Goal: Task Accomplishment & Management: Manage account settings

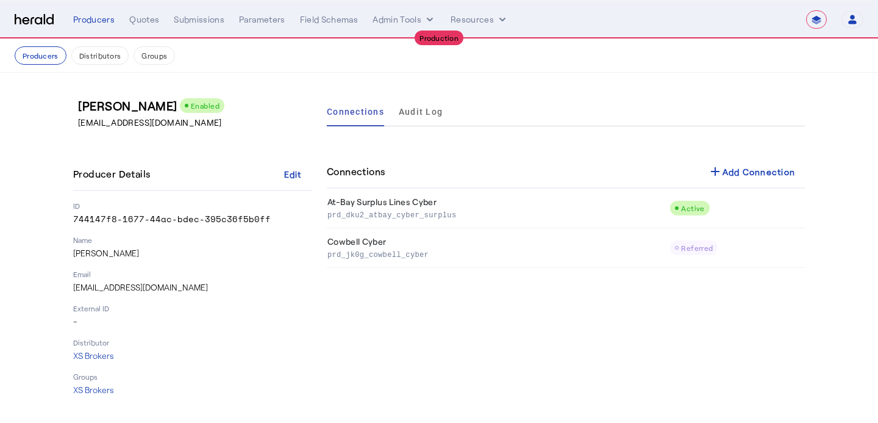
select select "**********"
click at [103, 22] on div "Producers" at bounding box center [93, 19] width 41 height 12
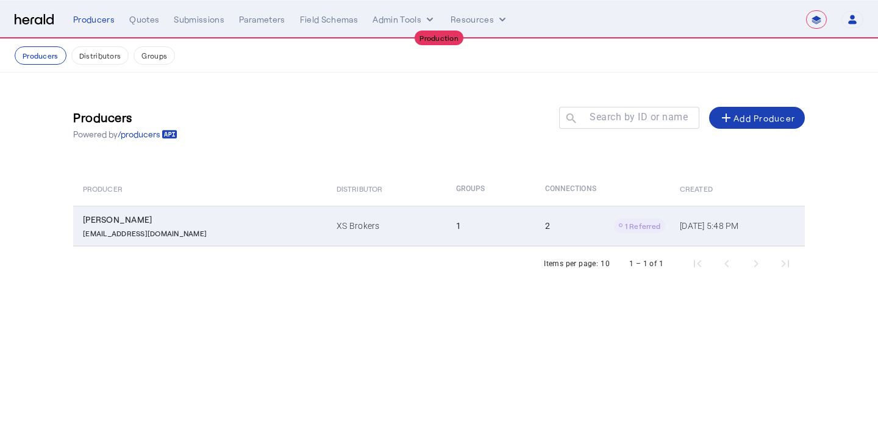
click at [342, 221] on td "XS Brokers" at bounding box center [387, 226] width 120 height 40
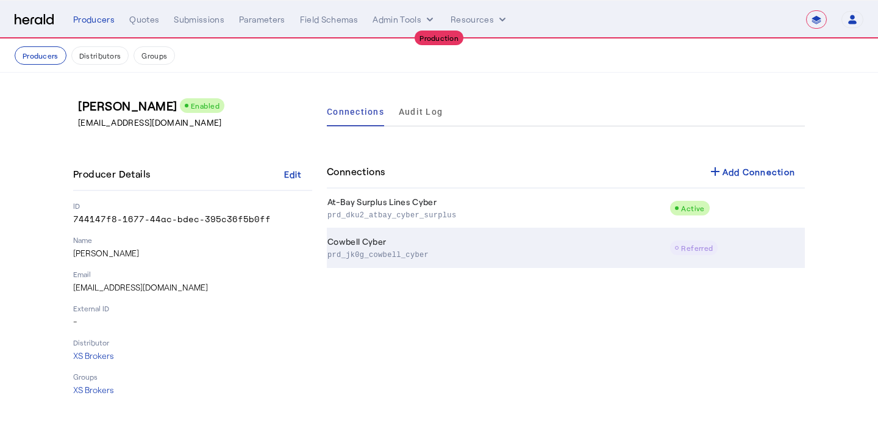
click at [667, 246] on td "Cowbell Cyber prd_jk0g_cowbell_cyber" at bounding box center [498, 248] width 343 height 40
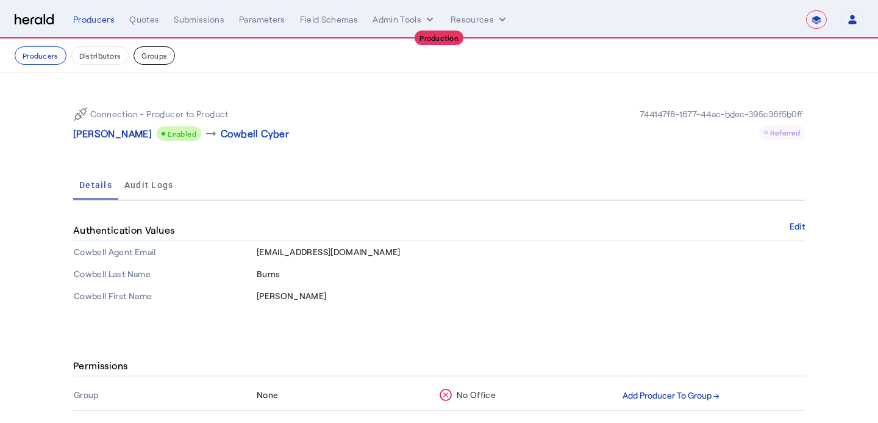
click at [149, 46] on button "Groups" at bounding box center [154, 55] width 41 height 18
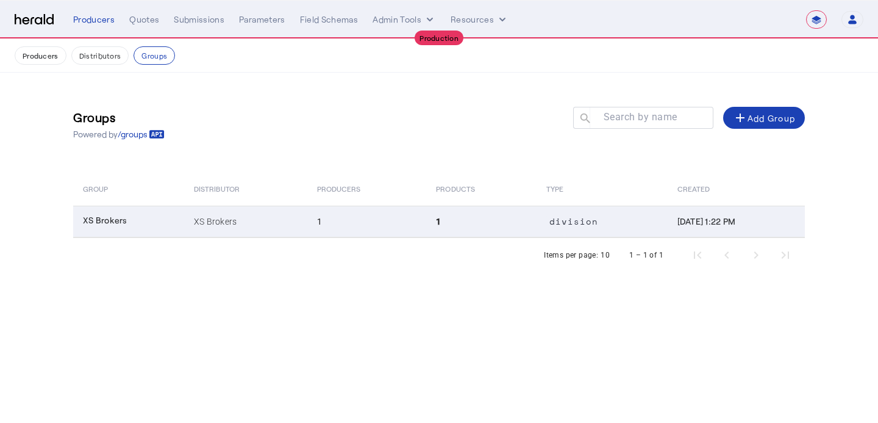
click at [324, 210] on td "1" at bounding box center [367, 222] width 120 height 32
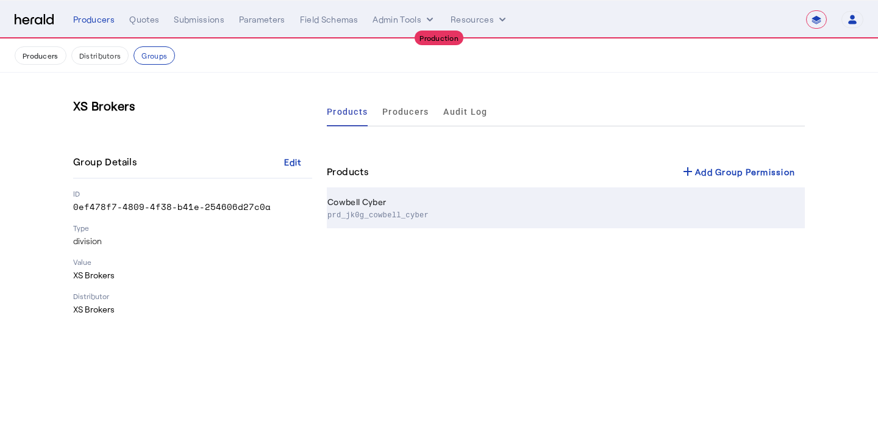
click at [468, 195] on td "Cowbell Cyber prd_jk0g_cowbell_cyber" at bounding box center [566, 208] width 478 height 40
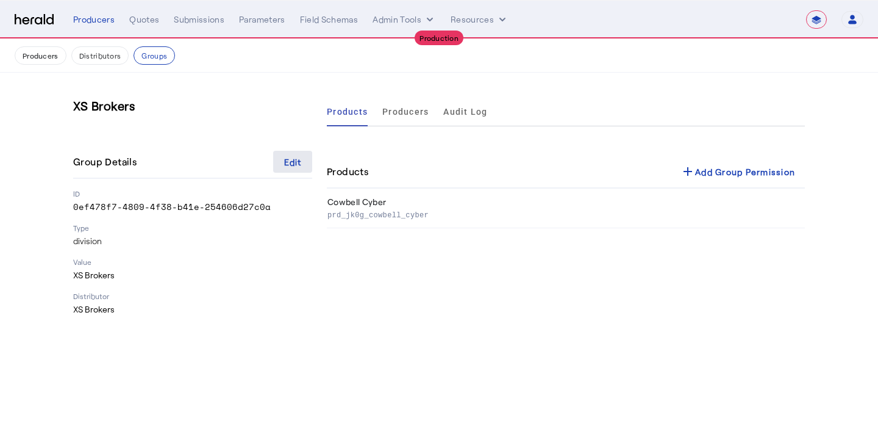
click at [277, 164] on span at bounding box center [292, 161] width 39 height 29
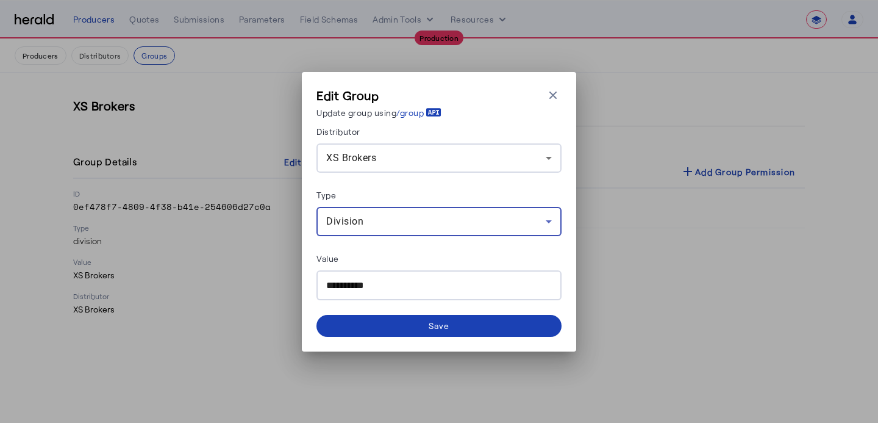
click at [463, 223] on div "Division" at bounding box center [436, 221] width 220 height 15
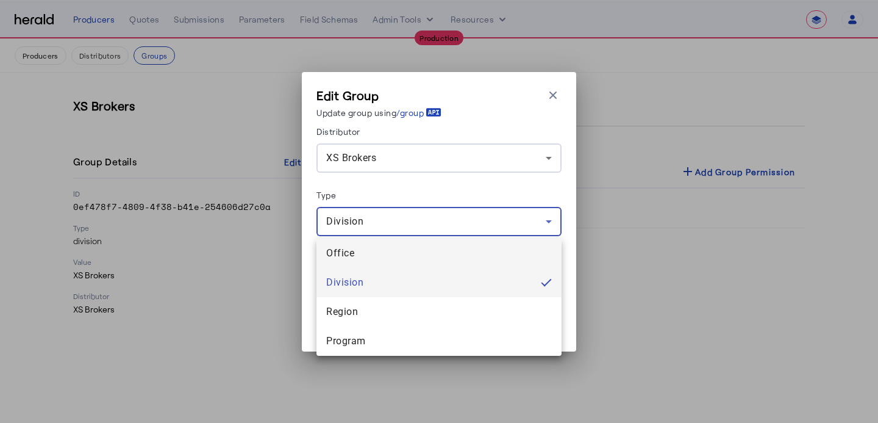
click at [443, 258] on span "Office" at bounding box center [439, 253] width 226 height 15
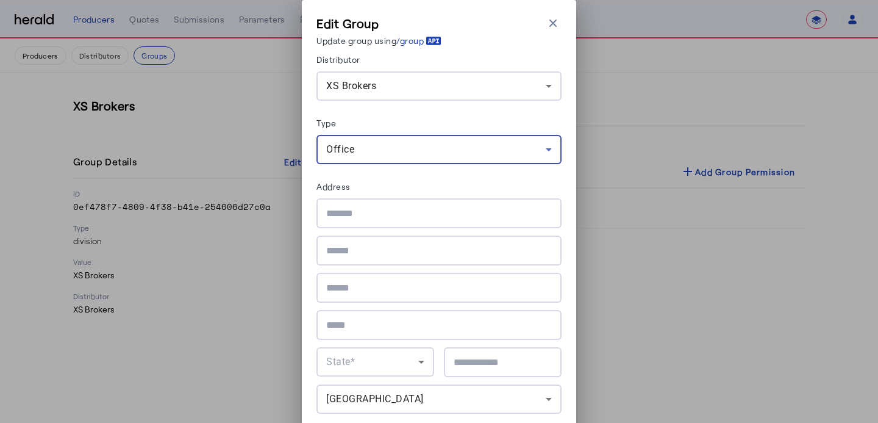
click at [398, 171] on form "Distributor XS Brokers Type Office Address State* USA Save" at bounding box center [439, 251] width 245 height 398
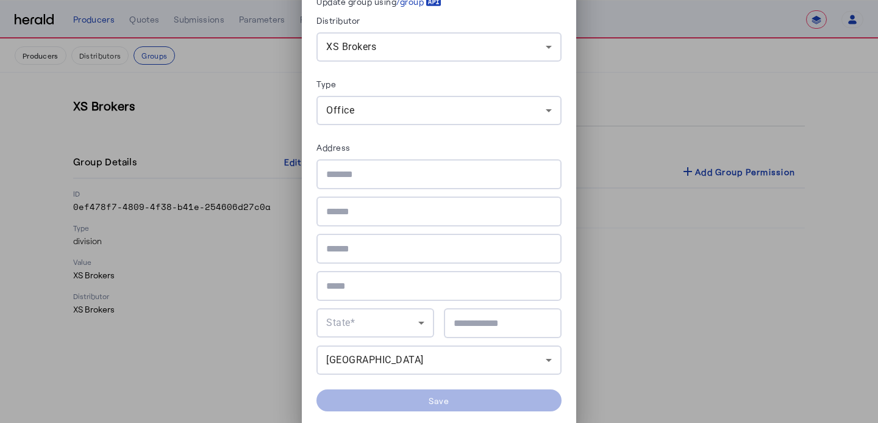
click at [652, 37] on div "Edit Group Update group using /group Close modal Distributor XS Brokers Type Of…" at bounding box center [439, 211] width 878 height 423
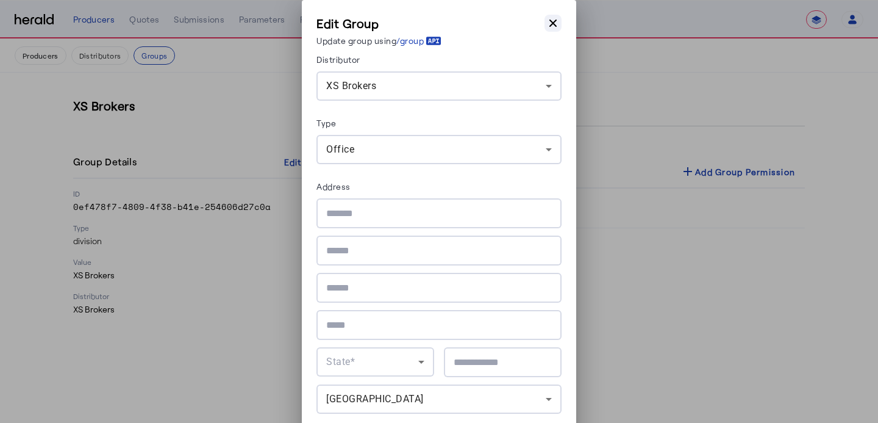
click at [560, 26] on button "Close modal" at bounding box center [553, 23] width 17 height 17
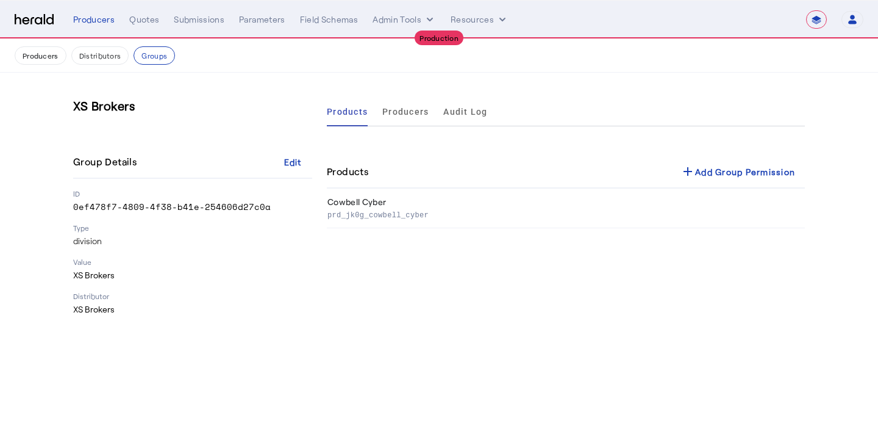
click at [104, 27] on div "**********" at bounding box center [468, 19] width 790 height 18
click at [104, 24] on div "Producers" at bounding box center [93, 19] width 41 height 12
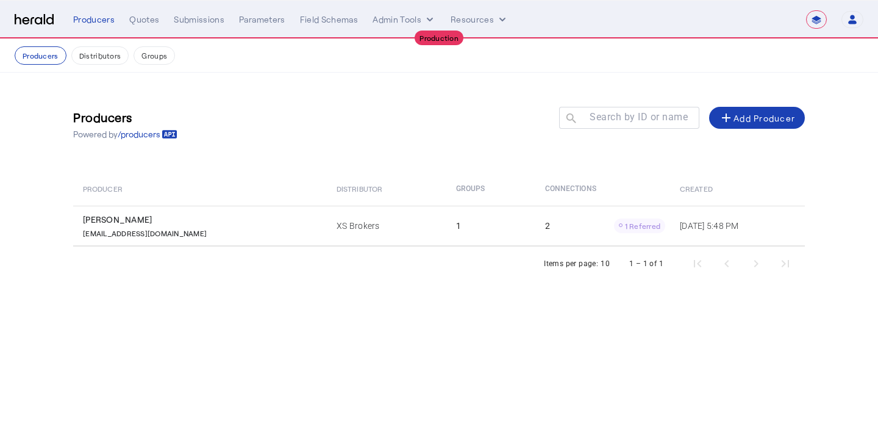
click at [41, 22] on img at bounding box center [34, 20] width 39 height 12
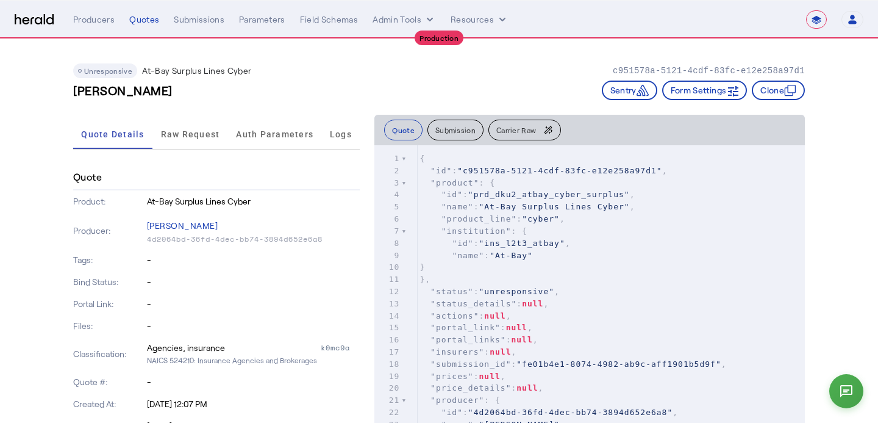
select select "**********"
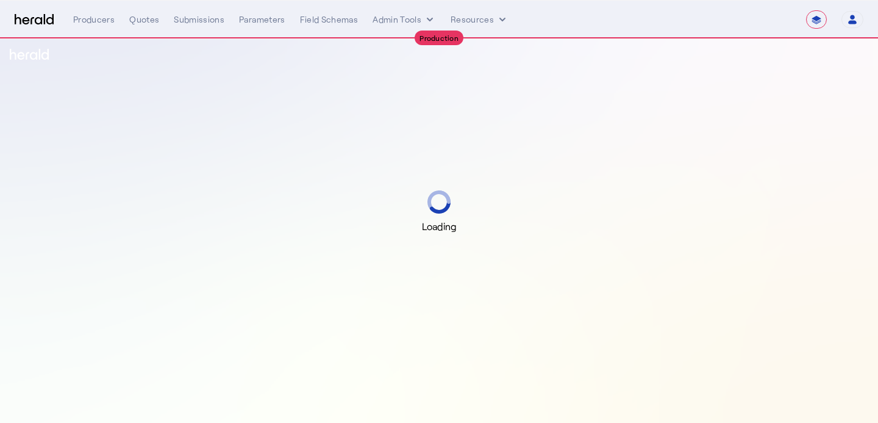
select select "**********"
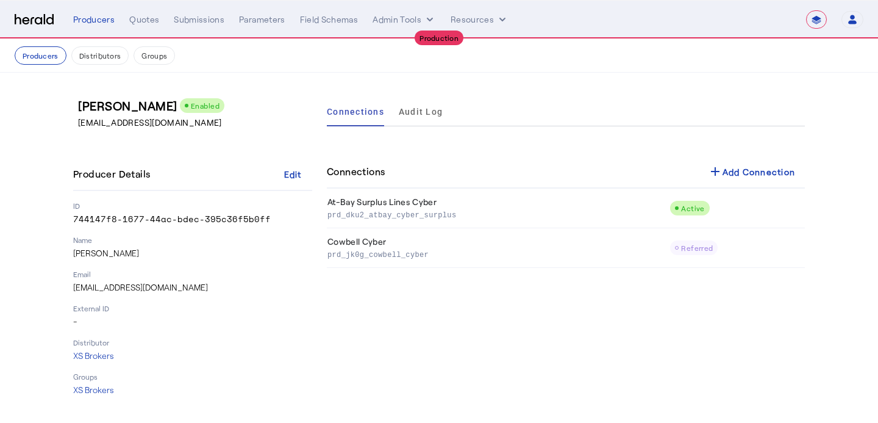
click at [96, 27] on div "**********" at bounding box center [468, 19] width 790 height 18
click at [134, 16] on div "Quotes" at bounding box center [144, 19] width 30 height 12
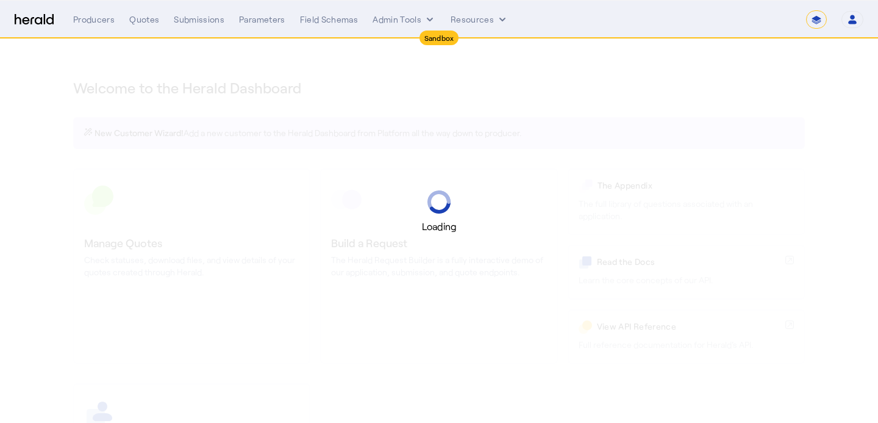
select select "*******"
select select "pfm_2v8p_herald_api"
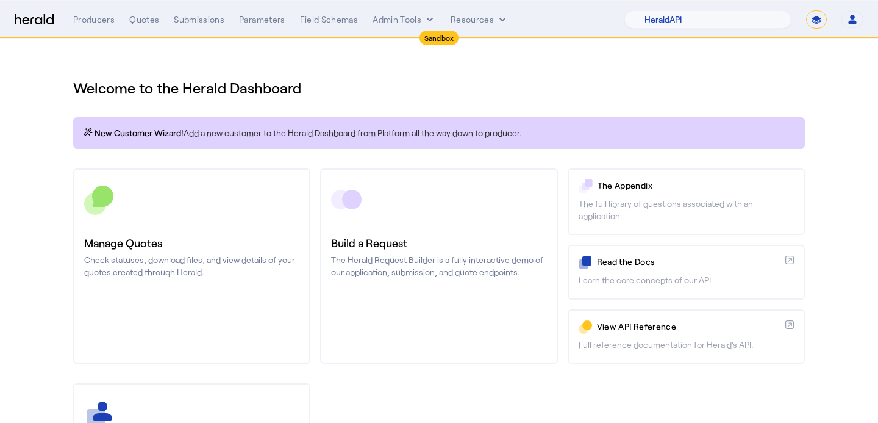
click at [815, 21] on select "**********" at bounding box center [816, 19] width 21 height 18
select select "**********"
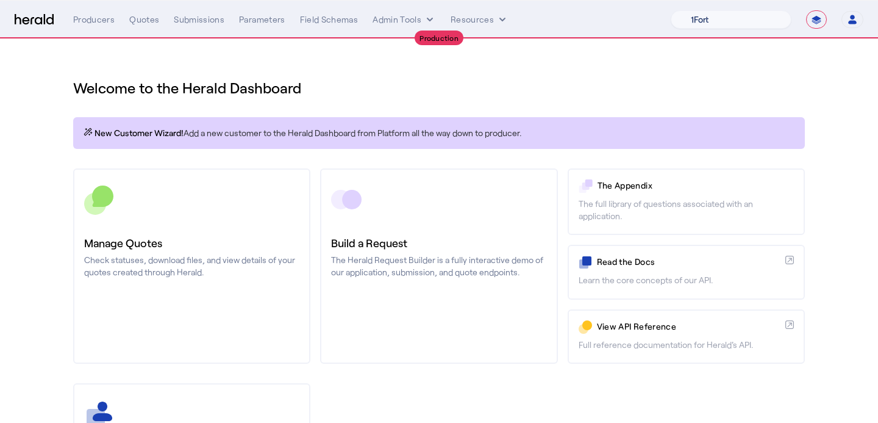
click at [720, 17] on select "1Fort Affinity Risk Billy BindHQ Bunker CRC Campus Coverage Citadel Fifthwall F…" at bounding box center [731, 19] width 121 height 18
select select "pfm_z9k1_growthmill"
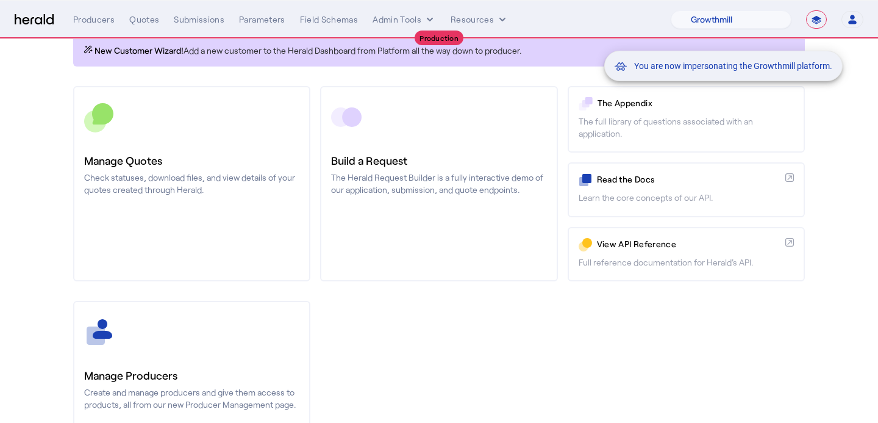
scroll to position [98, 0]
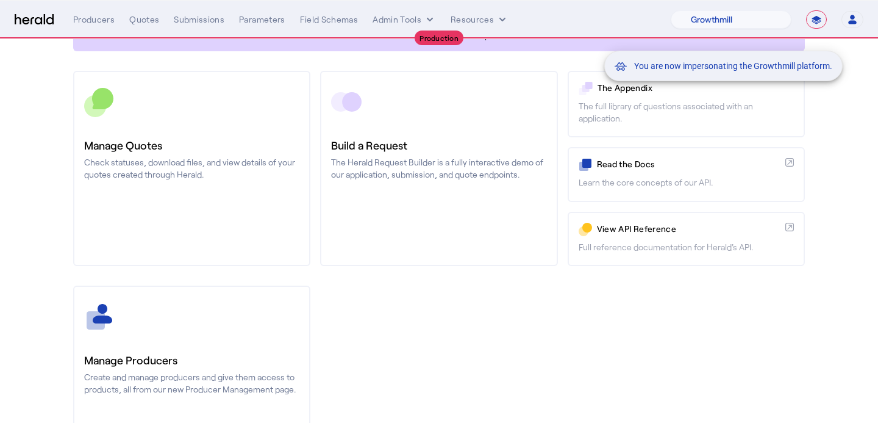
click at [181, 345] on div "You are now impersonating the Growthmill platform." at bounding box center [439, 211] width 878 height 423
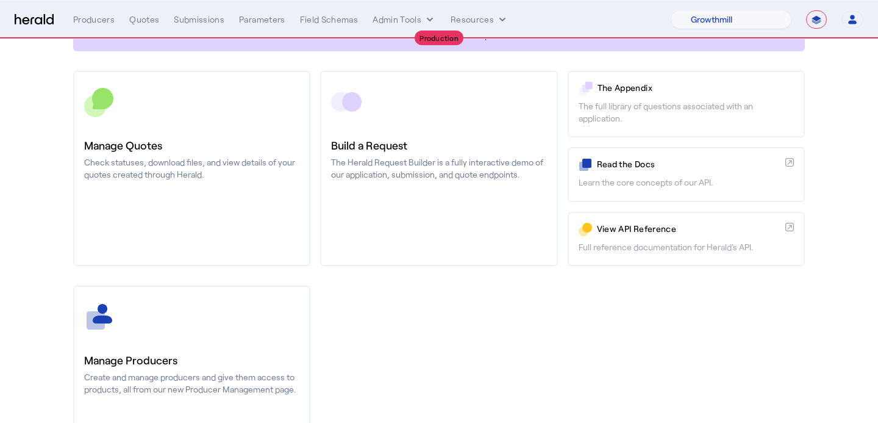
click at [181, 345] on link "Manage Producers Create and manage producers and give them access to products, …" at bounding box center [191, 382] width 237 height 195
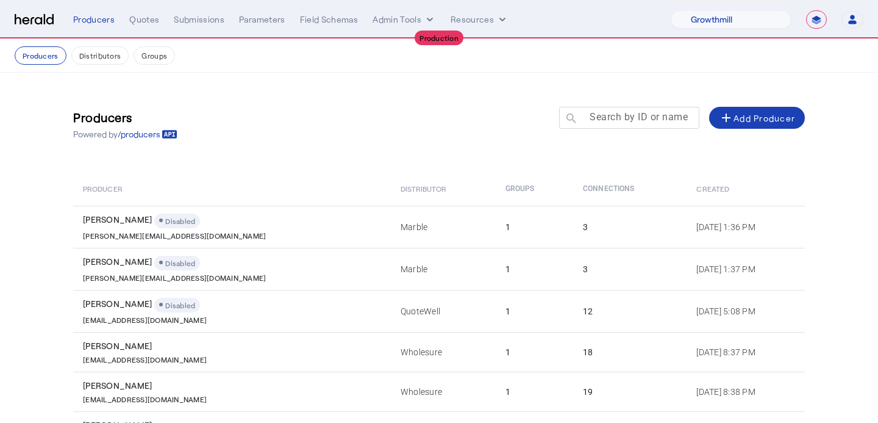
click at [601, 115] on mat-label "Search by ID or name" at bounding box center [639, 117] width 98 height 12
click at [601, 115] on input "Search by ID or name" at bounding box center [635, 117] width 110 height 15
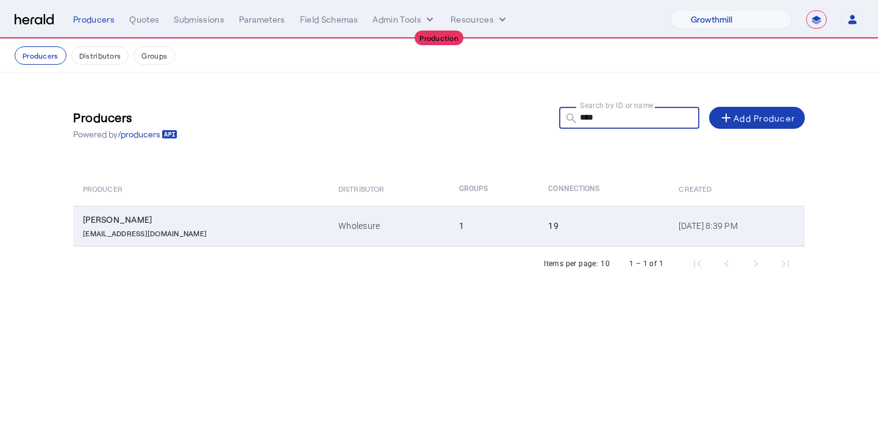
type input "****"
click at [472, 207] on td "1" at bounding box center [494, 226] width 90 height 40
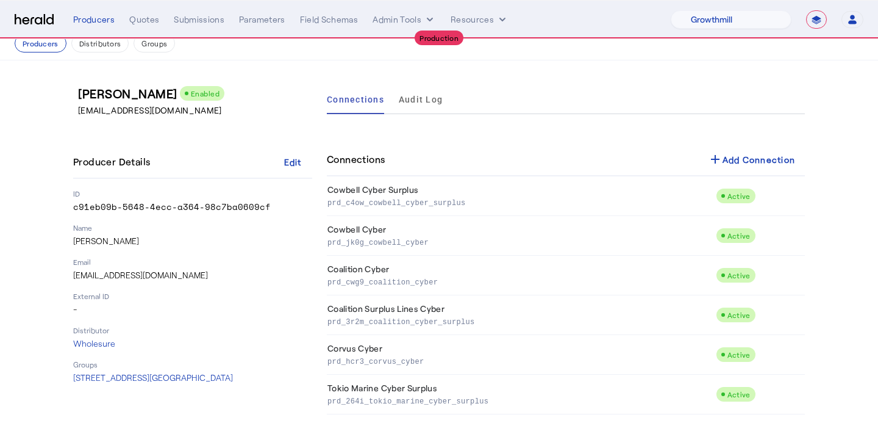
scroll to position [16, 0]
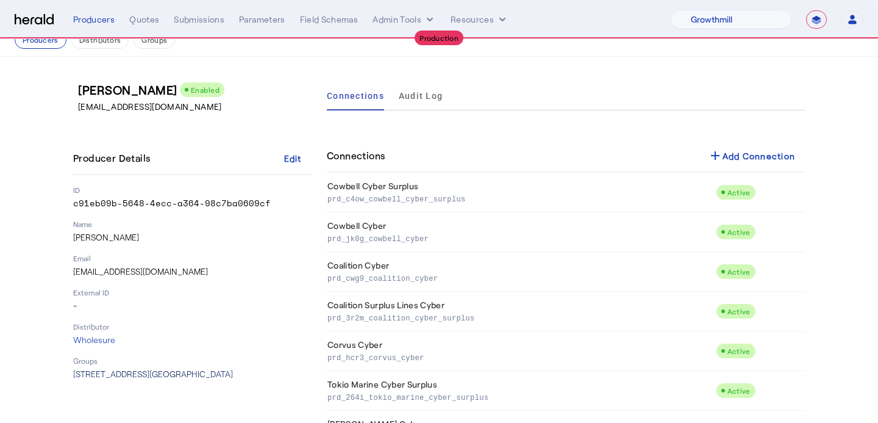
drag, startPoint x: 259, startPoint y: 380, endPoint x: 74, endPoint y: 373, distance: 184.9
copy span "1308 Wickford Ln., Lanoka Harbor, NJ 08734"
click at [398, 24] on button "Admin Tools" at bounding box center [404, 19] width 63 height 12
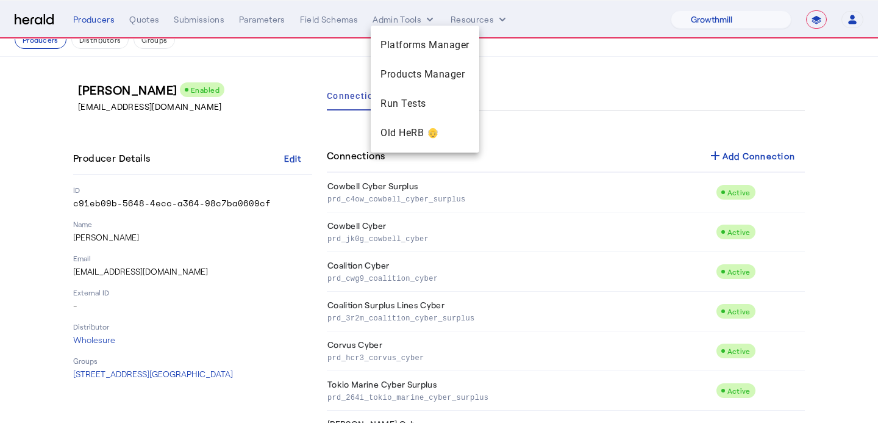
click at [312, 88] on div at bounding box center [439, 211] width 878 height 423
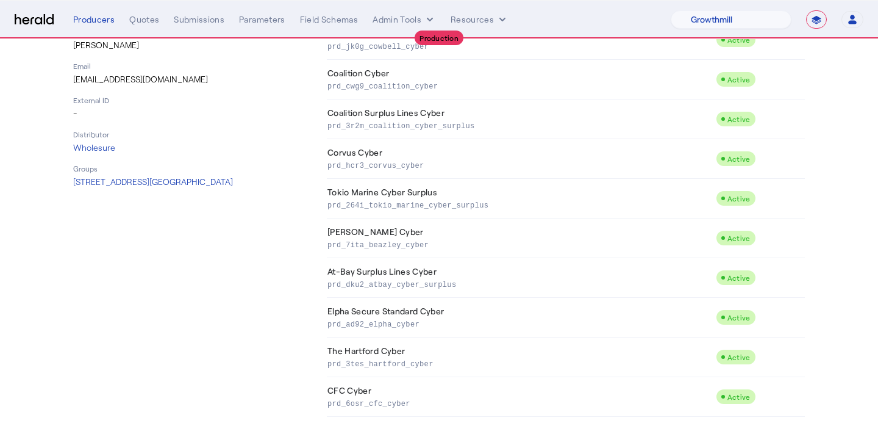
scroll to position [204, 0]
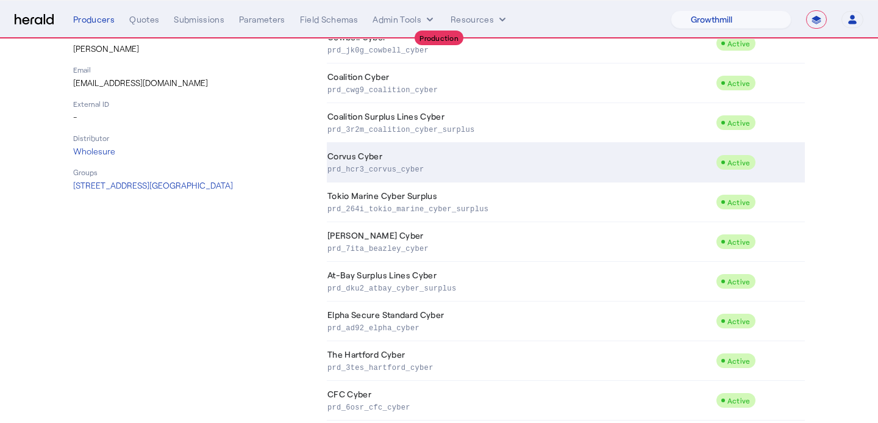
click at [503, 165] on p "prd_hcr3_corvus_cyber" at bounding box center [520, 168] width 384 height 12
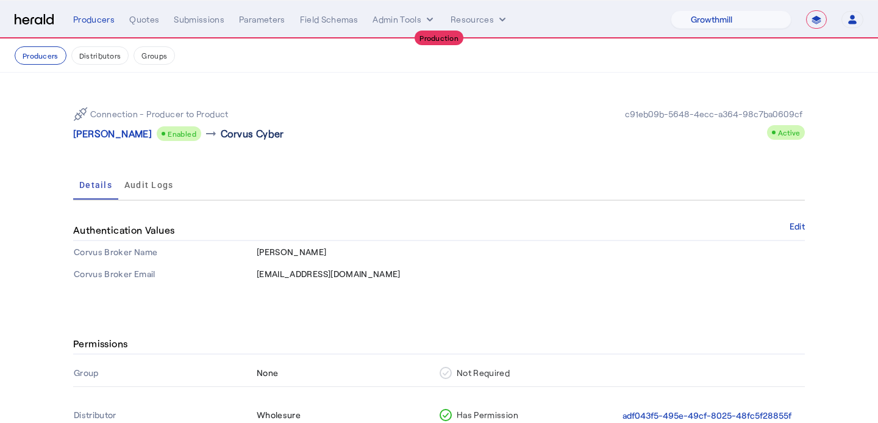
click at [252, 138] on p "Corvus Cyber" at bounding box center [252, 133] width 63 height 15
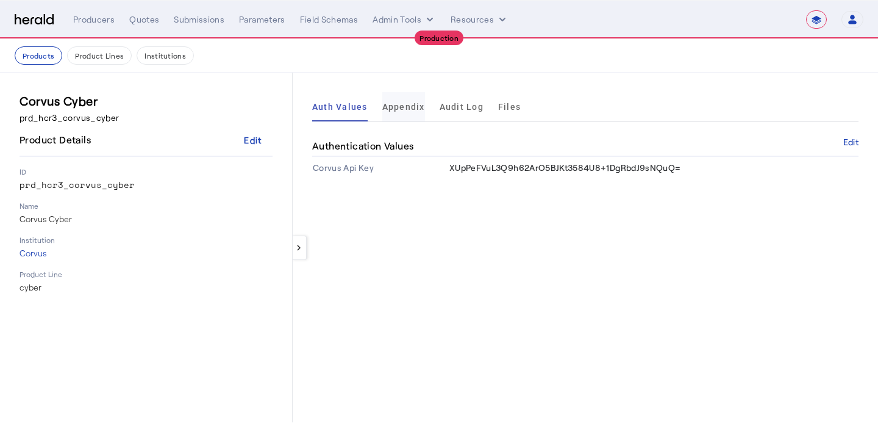
click at [395, 103] on span "Appendix" at bounding box center [403, 106] width 43 height 9
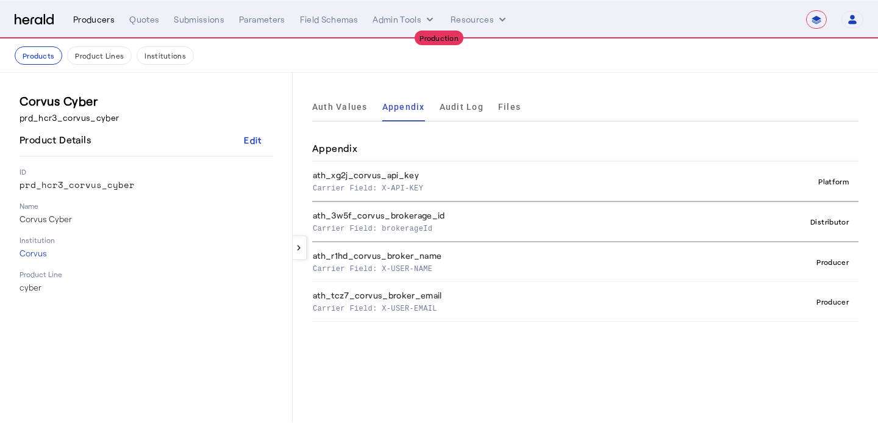
click at [91, 23] on div "Producers" at bounding box center [93, 19] width 41 height 12
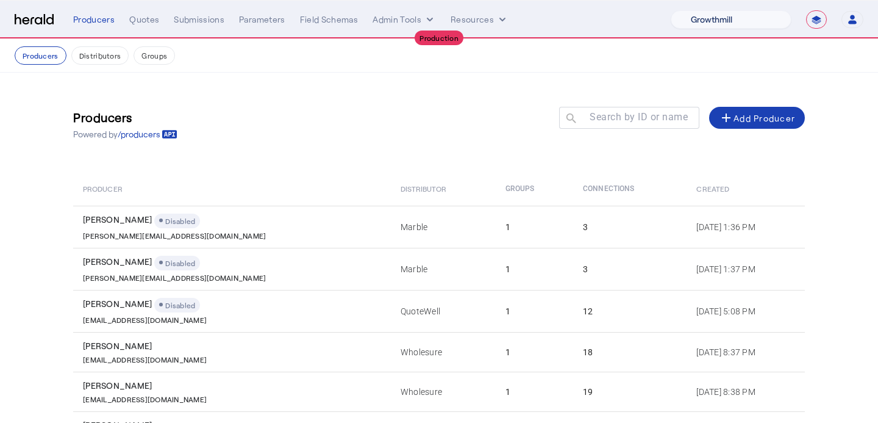
click at [705, 27] on select "1Fort Affinity Risk Billy BindHQ Bunker CRC Campus Coverage Citadel Fifthwall F…" at bounding box center [731, 19] width 121 height 18
select select "pfm_xsxs_xsbrokers"
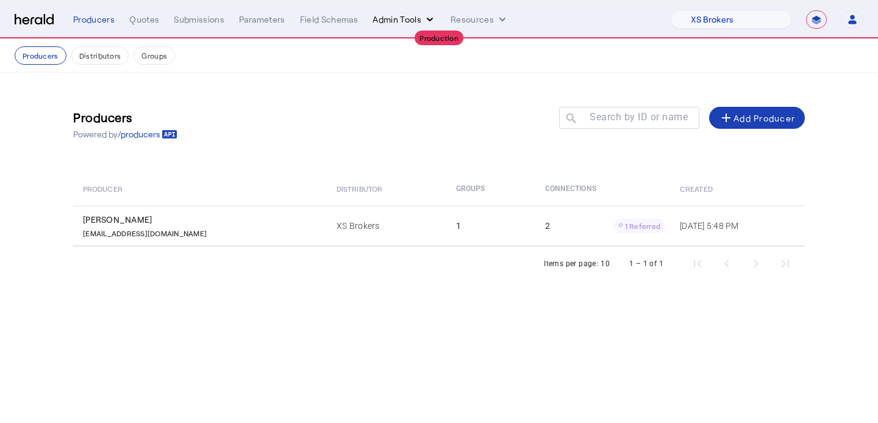
click at [398, 18] on button "Admin Tools" at bounding box center [404, 19] width 63 height 12
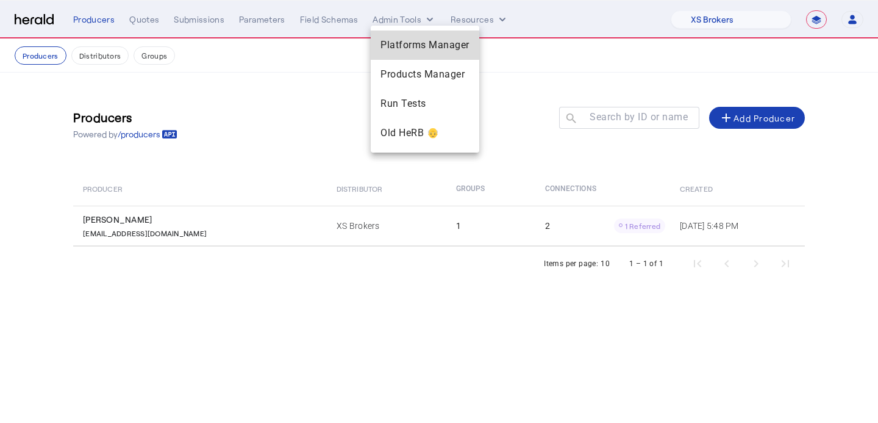
click at [394, 37] on div "Platforms Manager" at bounding box center [425, 44] width 109 height 29
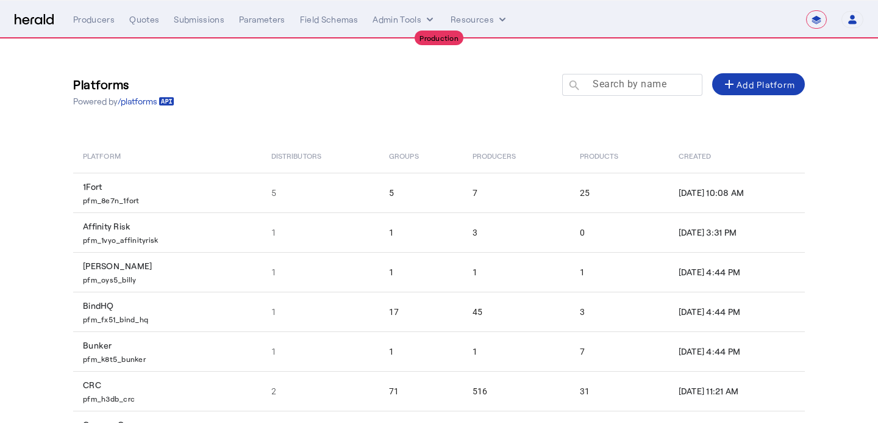
click at [613, 85] on mat-label "Search by name" at bounding box center [630, 84] width 74 height 12
click at [613, 85] on input "Search by name" at bounding box center [638, 84] width 110 height 15
click at [669, 138] on th "Created" at bounding box center [737, 155] width 136 height 34
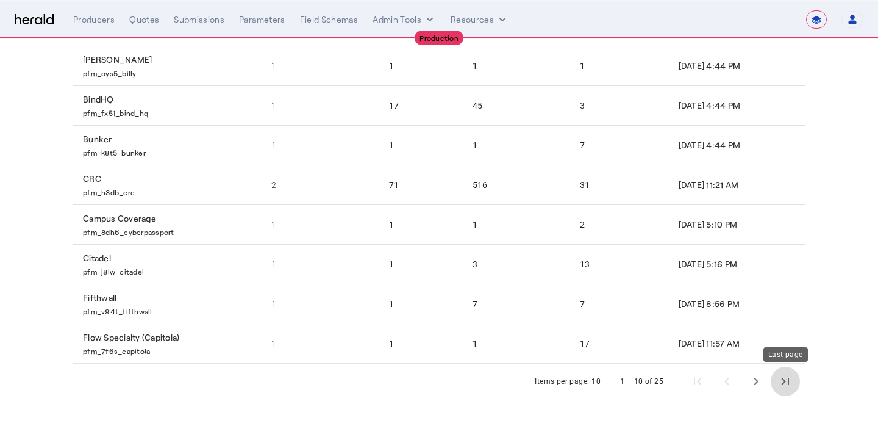
click at [794, 386] on span "Last page" at bounding box center [785, 381] width 29 height 29
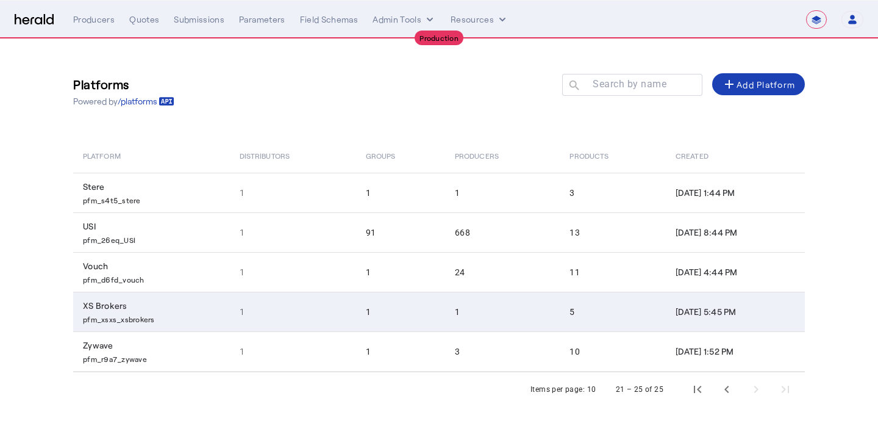
click at [471, 301] on td "1" at bounding box center [502, 312] width 115 height 40
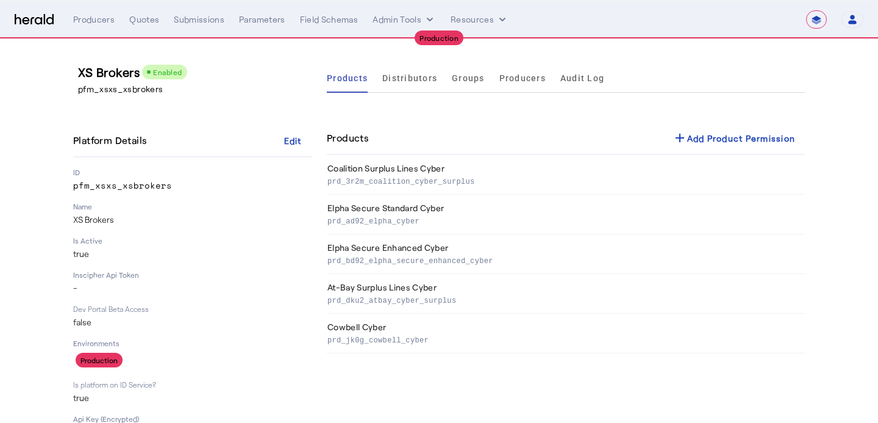
click at [724, 115] on div "Products Distributors Groups Producers Audit Log Products add Add Product Permi…" at bounding box center [566, 303] width 478 height 481
click at [724, 132] on div "add Add Product Permission" at bounding box center [734, 138] width 123 height 15
select select "pfm_xsxs_xsbrokers"
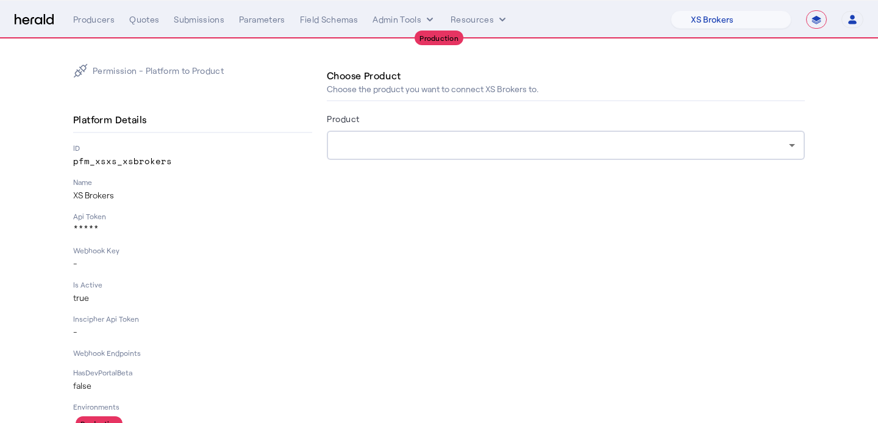
click at [456, 171] on form "Product" at bounding box center [566, 152] width 478 height 83
click at [492, 140] on div at bounding box center [563, 145] width 453 height 15
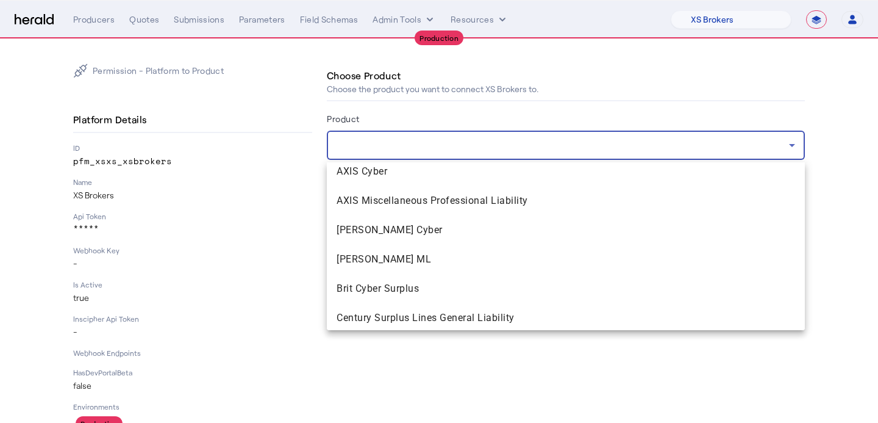
scroll to position [318, 0]
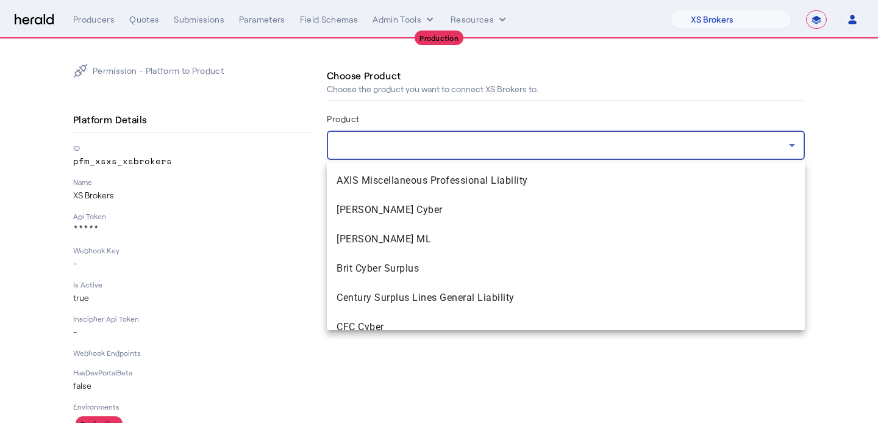
click at [138, 27] on div at bounding box center [439, 211] width 878 height 423
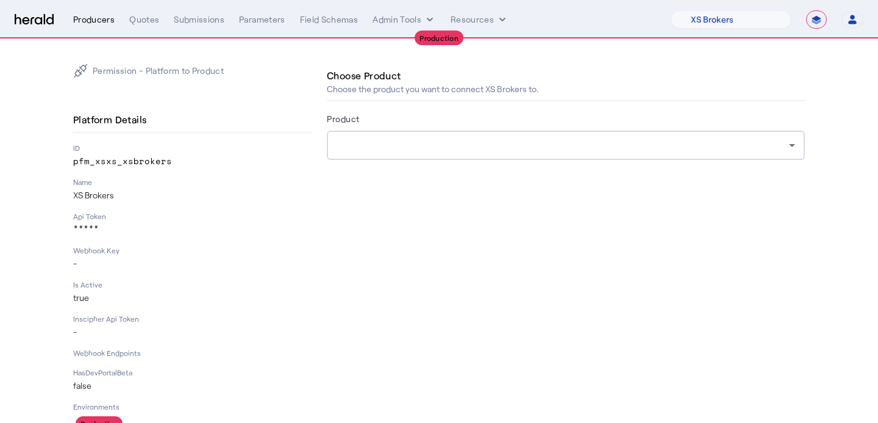
click at [96, 22] on div "Producers" at bounding box center [93, 19] width 41 height 12
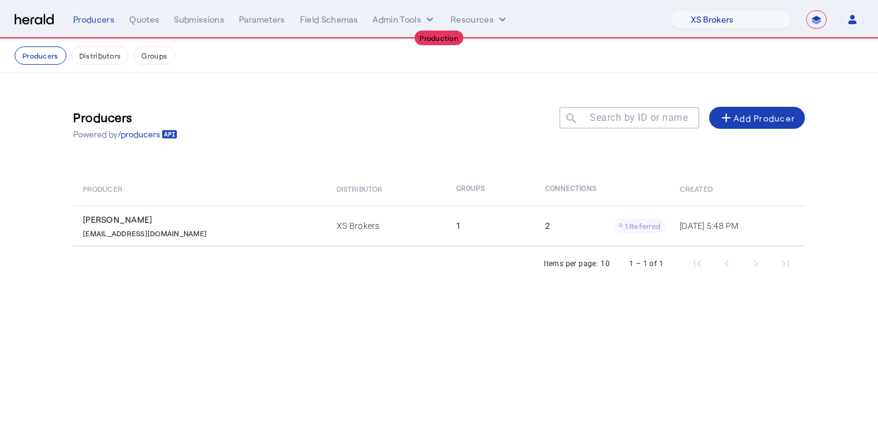
click at [327, 197] on th "Distributor" at bounding box center [387, 188] width 120 height 34
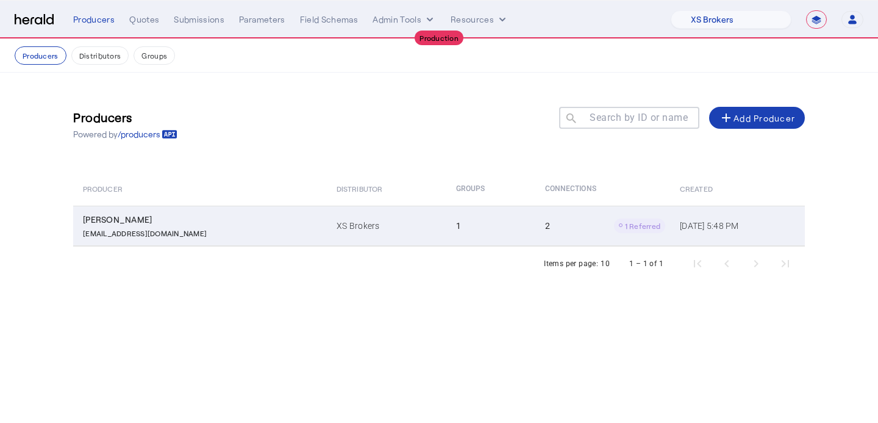
click at [333, 214] on td "XS Brokers" at bounding box center [387, 226] width 120 height 40
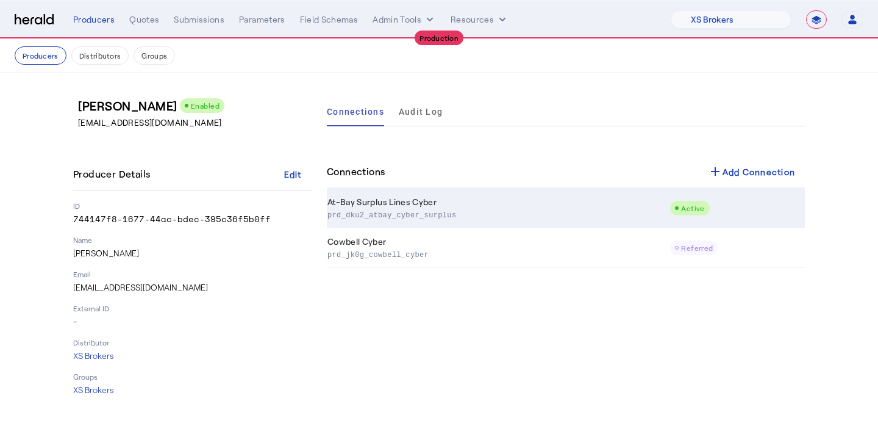
click at [731, 190] on td "Active" at bounding box center [737, 208] width 135 height 40
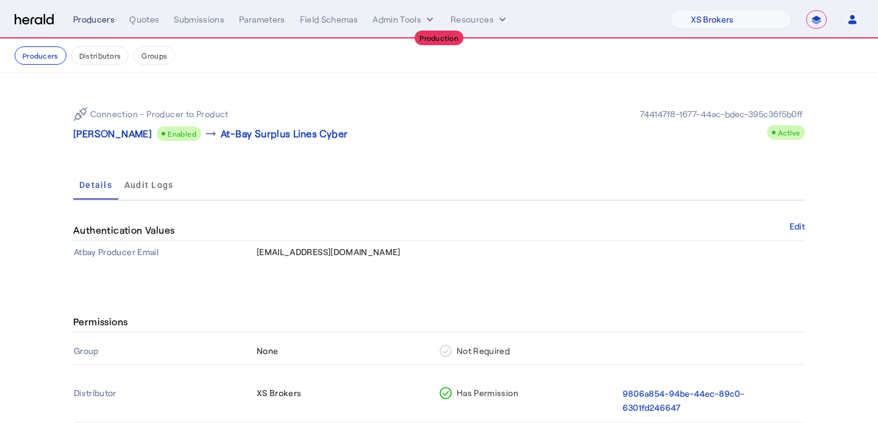
click at [102, 19] on div "Producers" at bounding box center [93, 19] width 41 height 12
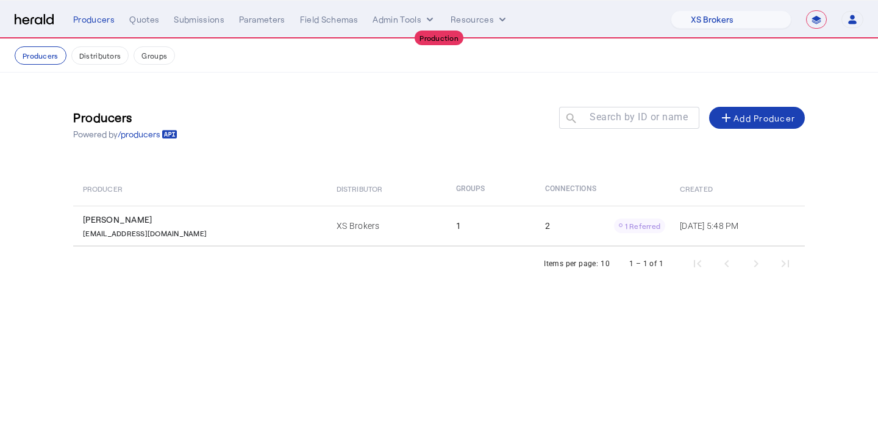
click at [457, 202] on th "Groups" at bounding box center [490, 188] width 89 height 34
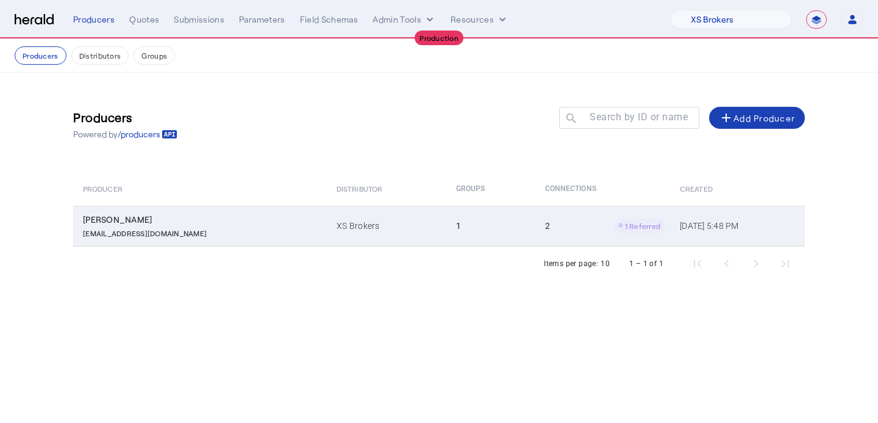
click at [460, 217] on td "1" at bounding box center [490, 226] width 89 height 40
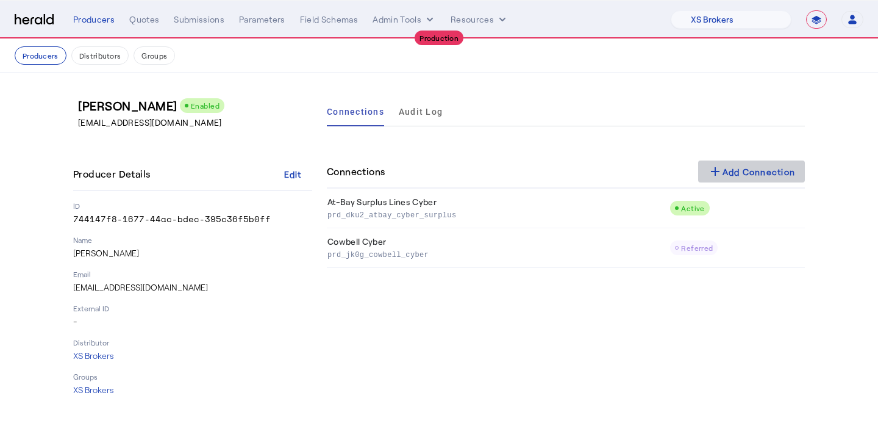
click at [739, 165] on div "add Add Connection" at bounding box center [752, 171] width 88 height 15
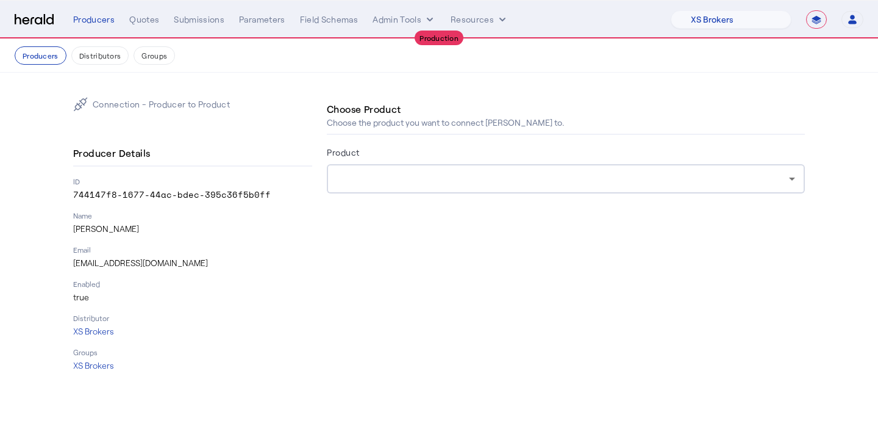
click at [462, 164] on div at bounding box center [566, 178] width 459 height 29
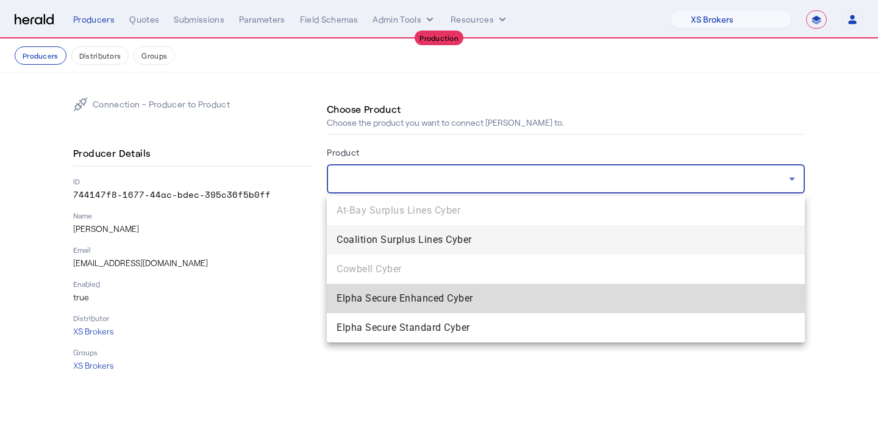
click at [434, 289] on mat-option "Elpha Secure Enhanced Cyber" at bounding box center [566, 298] width 478 height 29
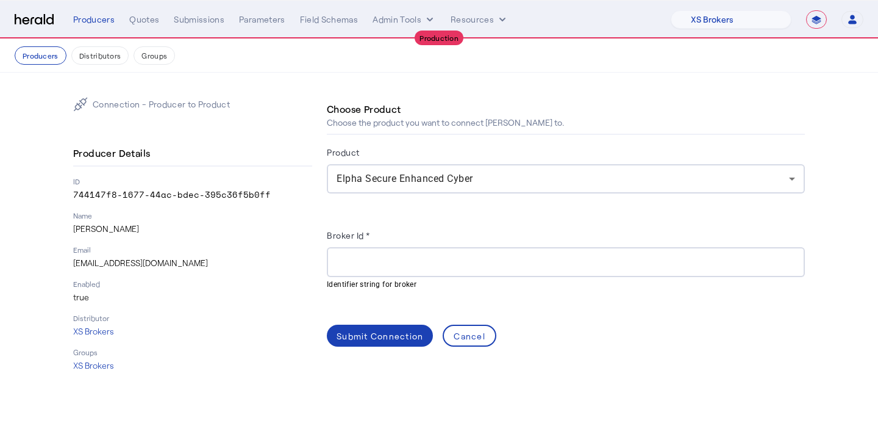
click at [453, 251] on div at bounding box center [566, 262] width 459 height 30
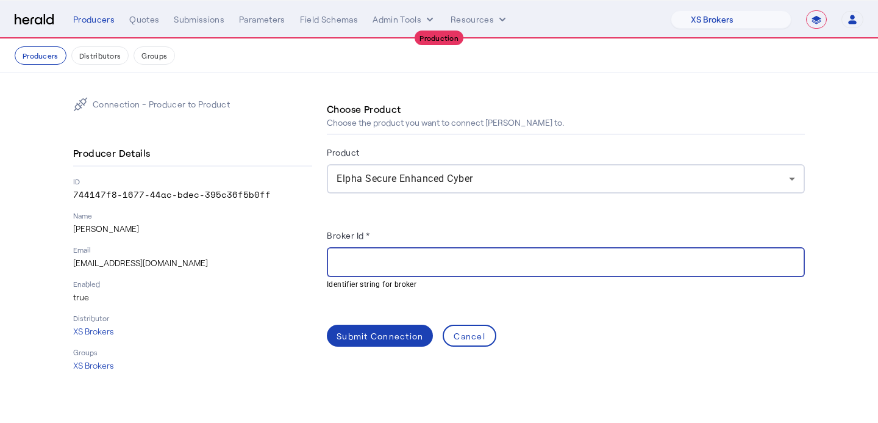
paste input "**********"
type input "**********"
click at [368, 354] on div "**********" at bounding box center [566, 234] width 478 height 274
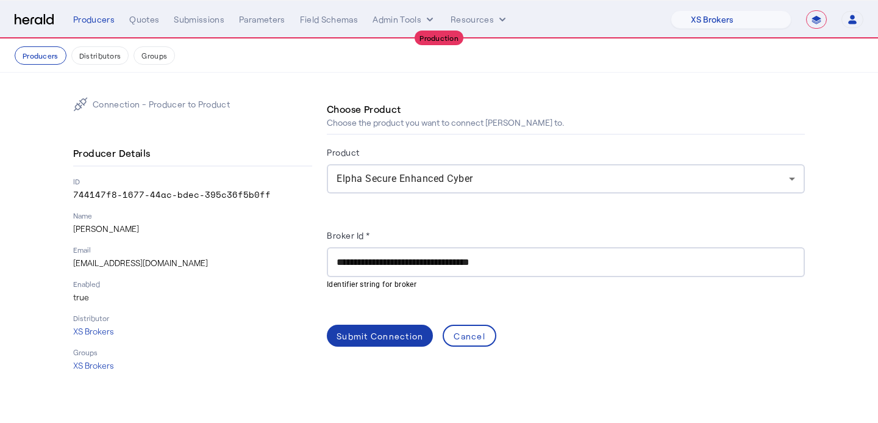
click at [373, 332] on div "Submit Connection" at bounding box center [380, 335] width 87 height 13
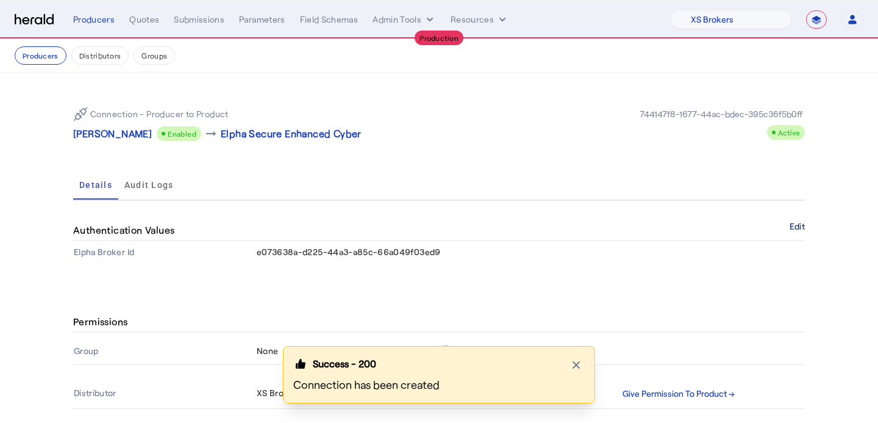
click at [790, 225] on button "Edit" at bounding box center [797, 226] width 15 height 7
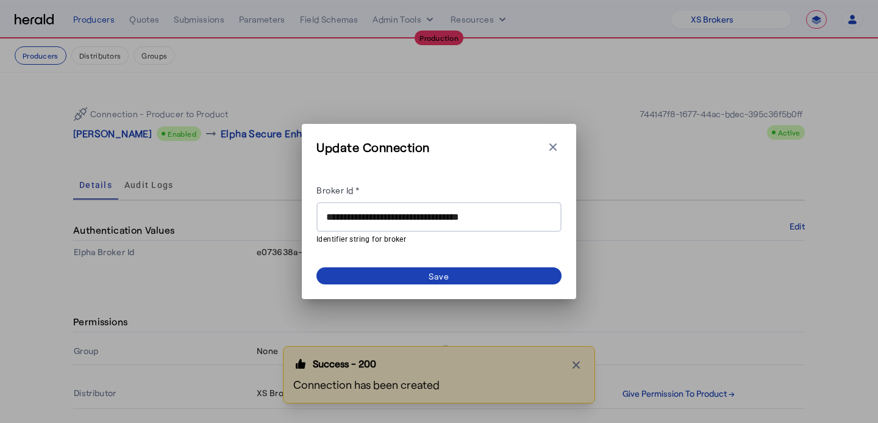
click at [537, 221] on input "**********" at bounding box center [439, 217] width 226 height 15
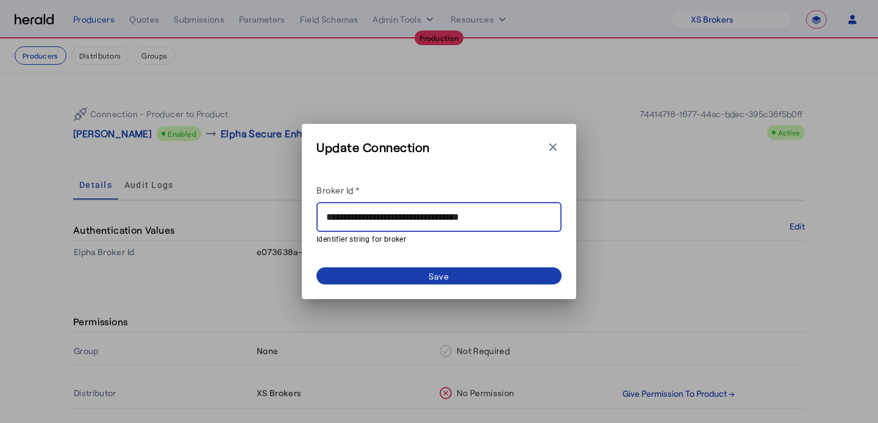
click at [474, 282] on span at bounding box center [439, 275] width 245 height 17
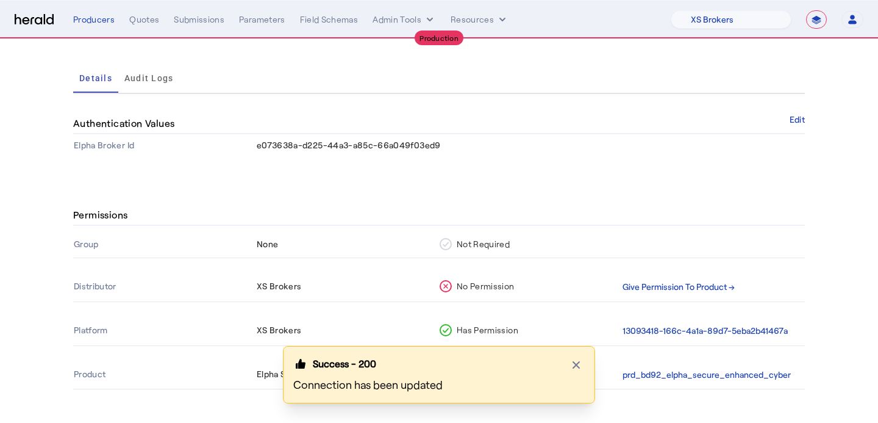
scroll to position [112, 0]
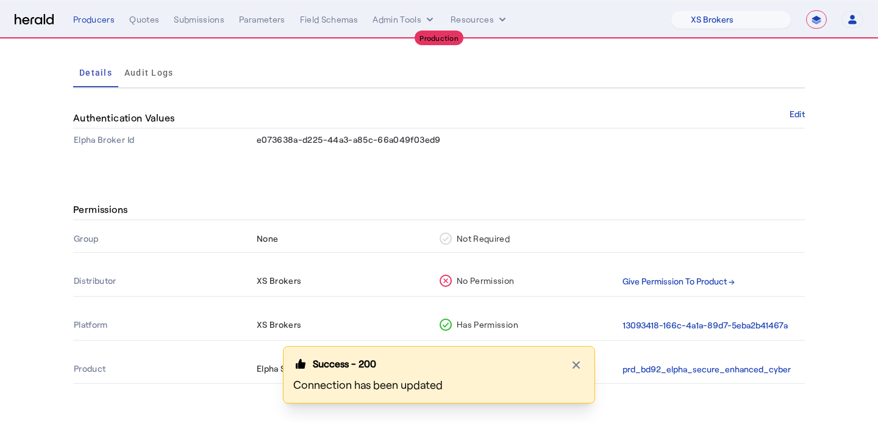
click at [677, 295] on th "Give Permission To Product →" at bounding box center [713, 281] width 183 height 29
click at [695, 285] on button "Give Permission To Product →" at bounding box center [679, 281] width 112 height 14
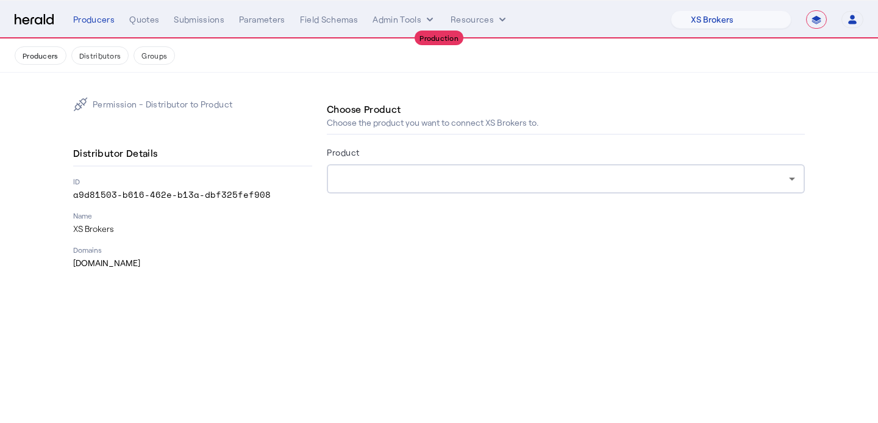
click at [323, 171] on div "Permission - Distributor to Product Distributor Details ID a9d81503-b616-462e-b…" at bounding box center [439, 183] width 732 height 172
click at [351, 171] on div at bounding box center [563, 178] width 453 height 15
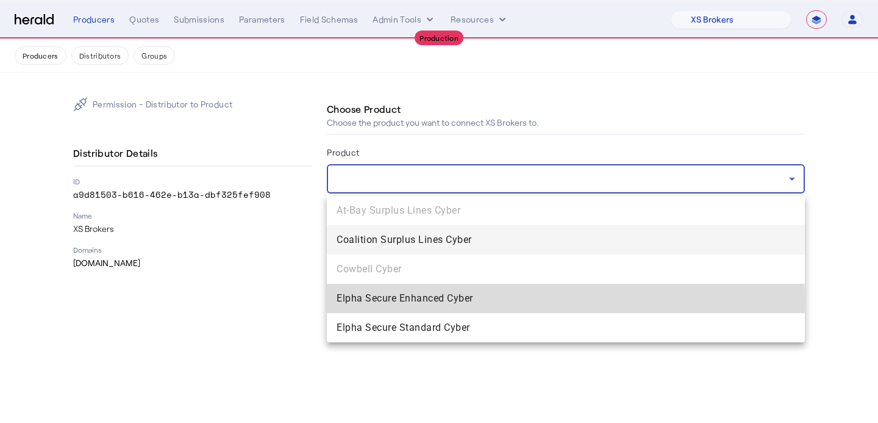
click at [374, 300] on span "Elpha Secure Enhanced Cyber" at bounding box center [566, 298] width 459 height 15
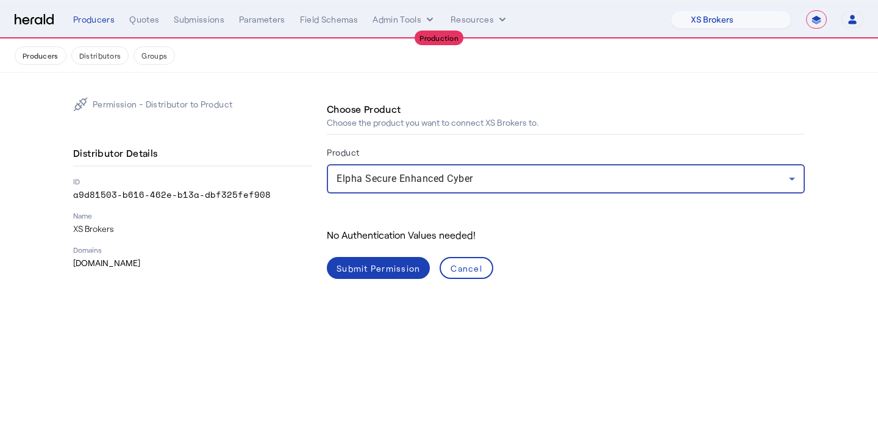
click at [348, 263] on div "Submit Permission" at bounding box center [379, 268] width 84 height 13
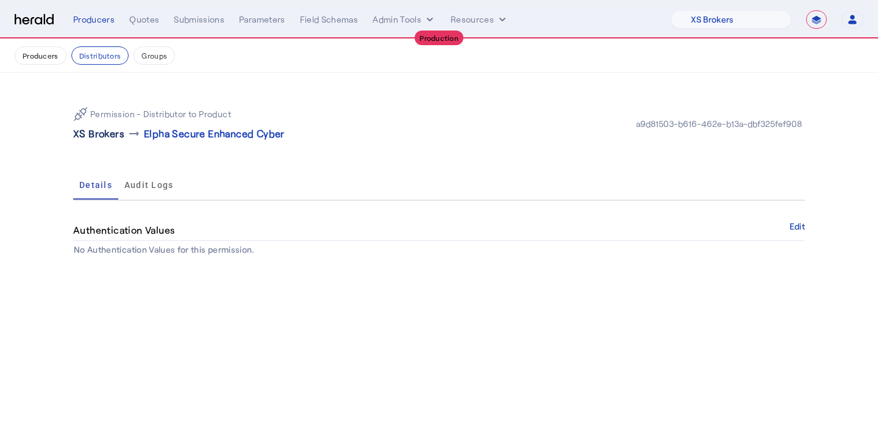
click at [114, 129] on p "XS Brokers" at bounding box center [98, 133] width 51 height 15
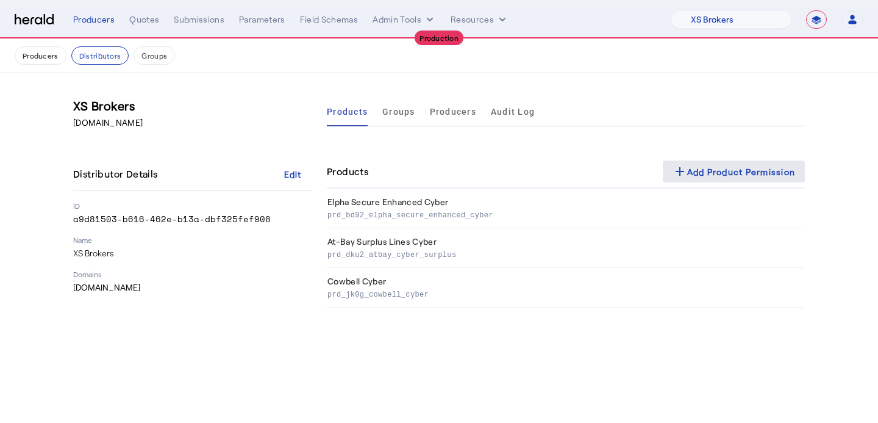
click at [715, 162] on span at bounding box center [734, 171] width 143 height 29
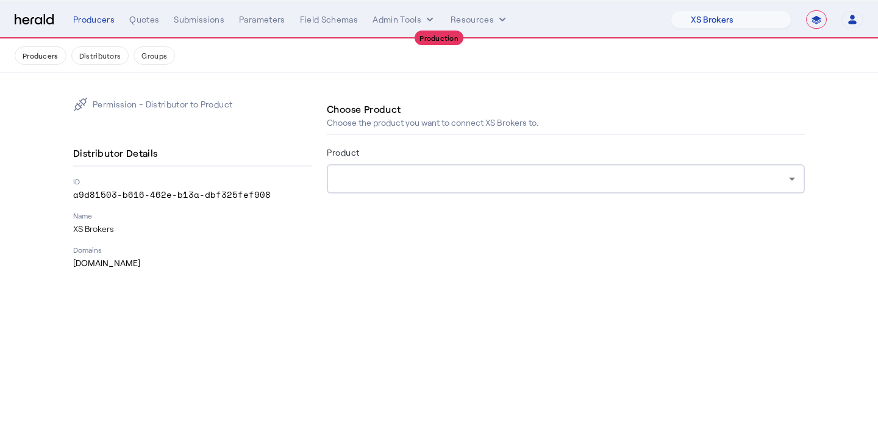
click at [521, 187] on div at bounding box center [566, 178] width 459 height 29
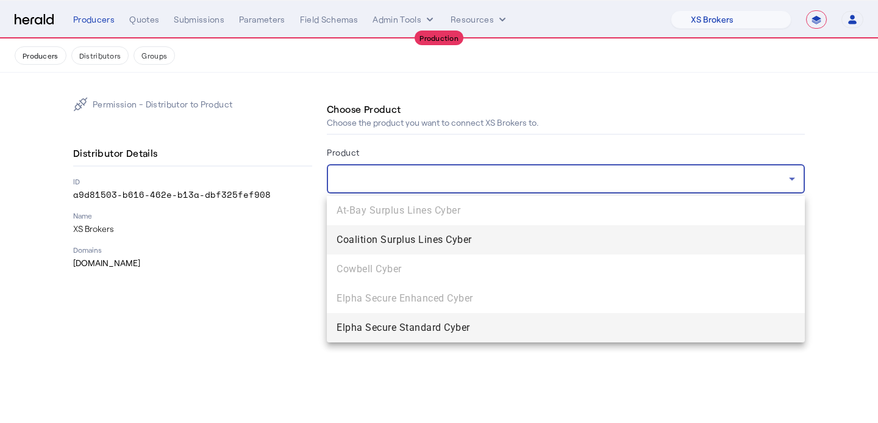
click at [482, 317] on mat-option "Elpha Secure Standard Cyber" at bounding box center [566, 327] width 478 height 29
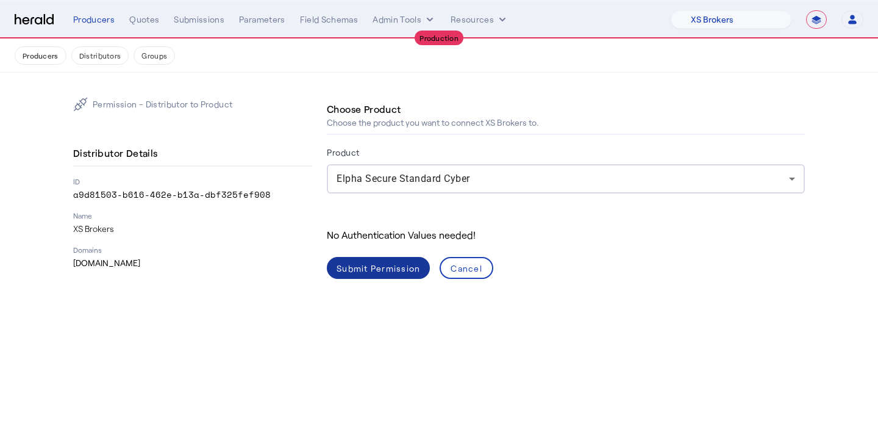
click at [410, 279] on span at bounding box center [378, 267] width 103 height 29
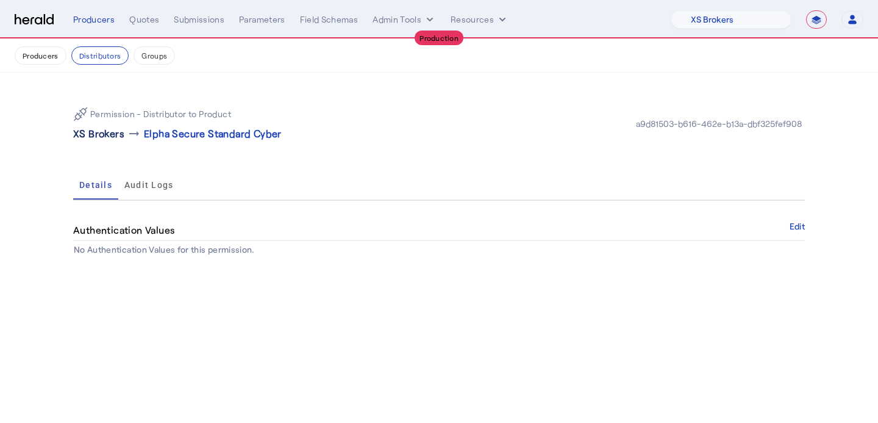
click at [114, 140] on p "XS Brokers" at bounding box center [98, 133] width 51 height 15
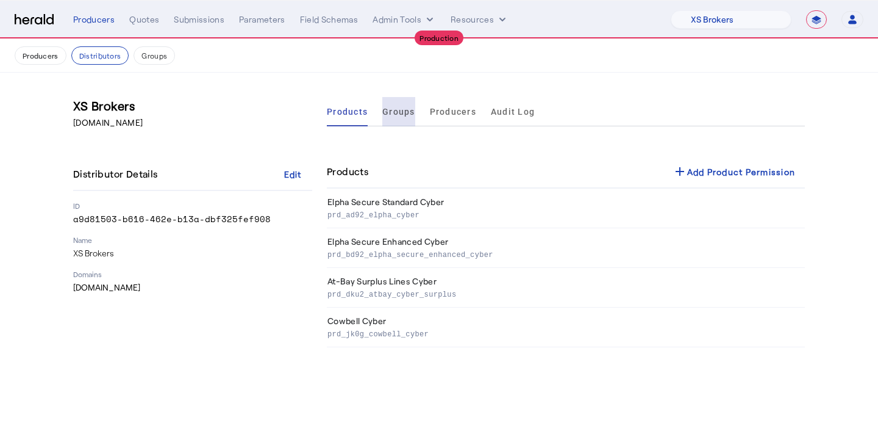
click at [401, 113] on span "Groups" at bounding box center [398, 111] width 33 height 9
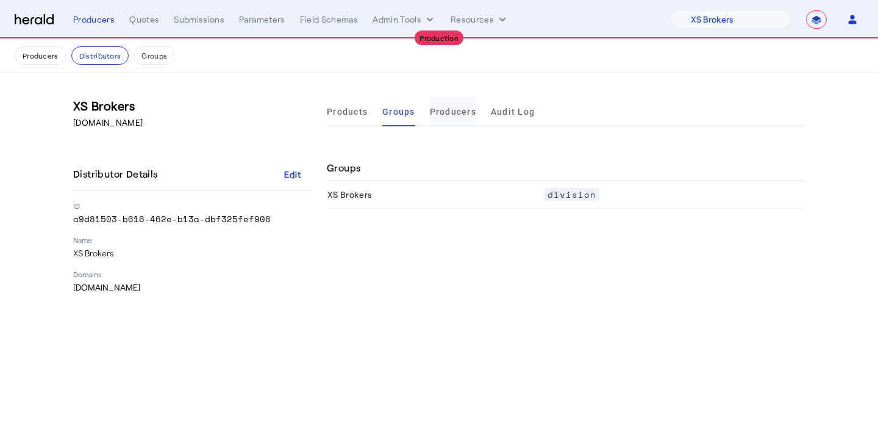
click at [452, 111] on span "Producers" at bounding box center [453, 111] width 46 height 9
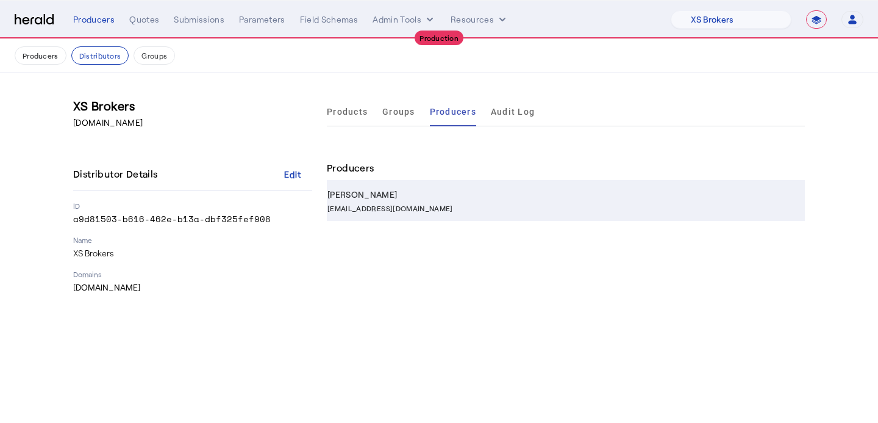
click at [419, 201] on div "sburns@xsbrokers.com" at bounding box center [564, 207] width 473 height 12
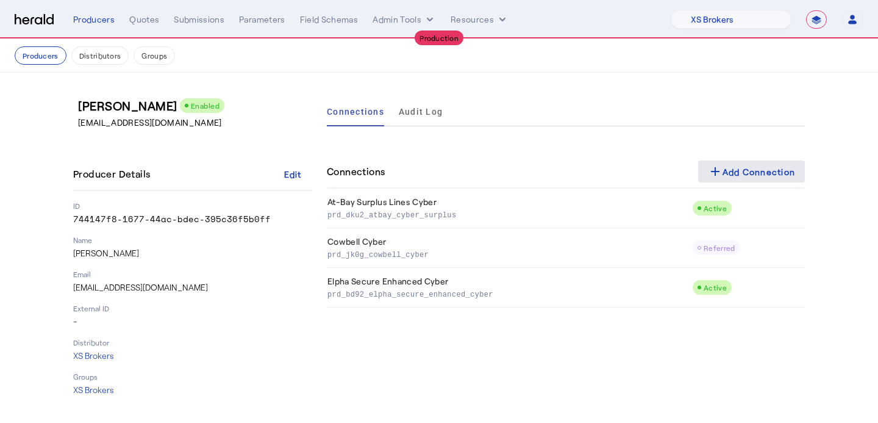
click at [729, 169] on div "add Add Connection" at bounding box center [752, 171] width 88 height 15
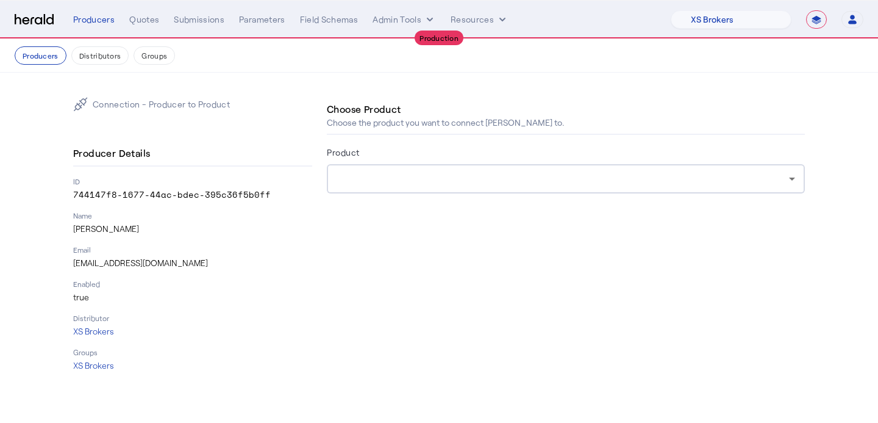
click at [456, 170] on div at bounding box center [566, 178] width 459 height 29
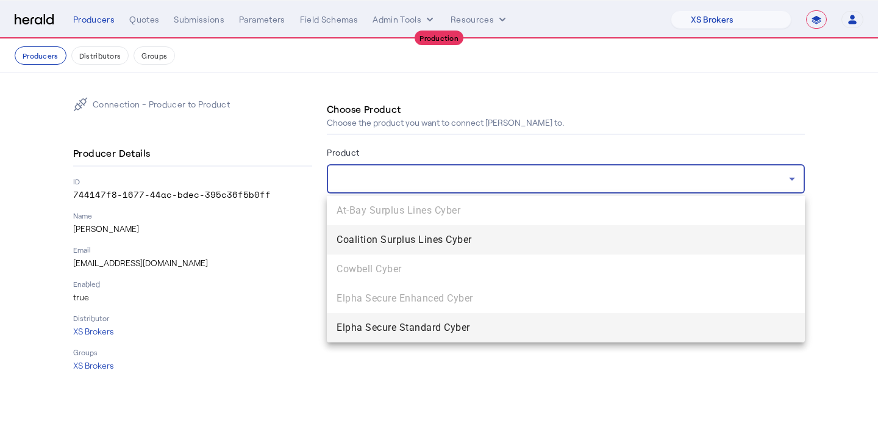
click at [430, 330] on span "Elpha Secure Standard Cyber" at bounding box center [566, 327] width 459 height 15
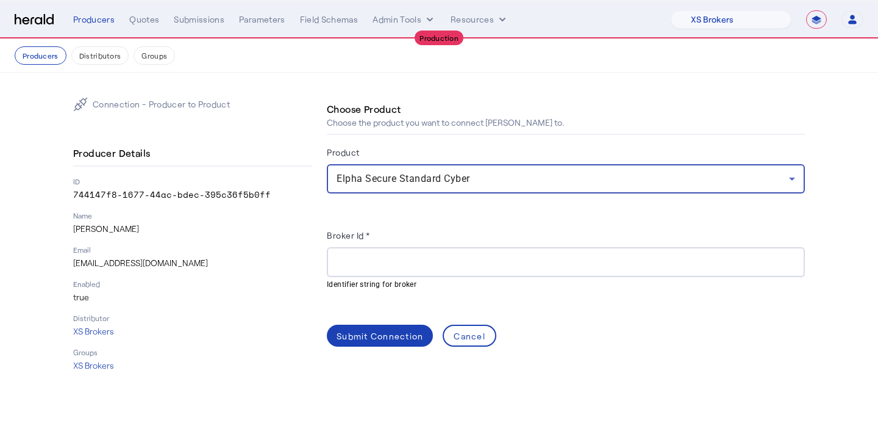
click at [430, 265] on input "Broker Id *" at bounding box center [566, 262] width 459 height 15
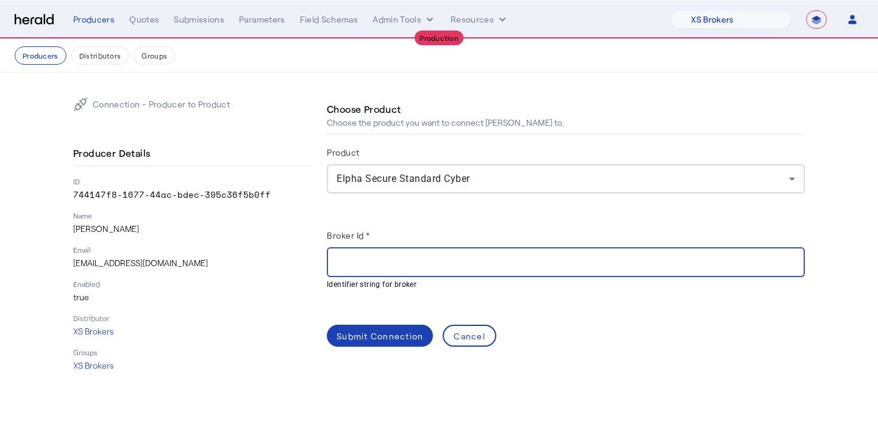
paste input "**********"
type input "**********"
click at [360, 337] on div "Submit Connection" at bounding box center [380, 335] width 87 height 13
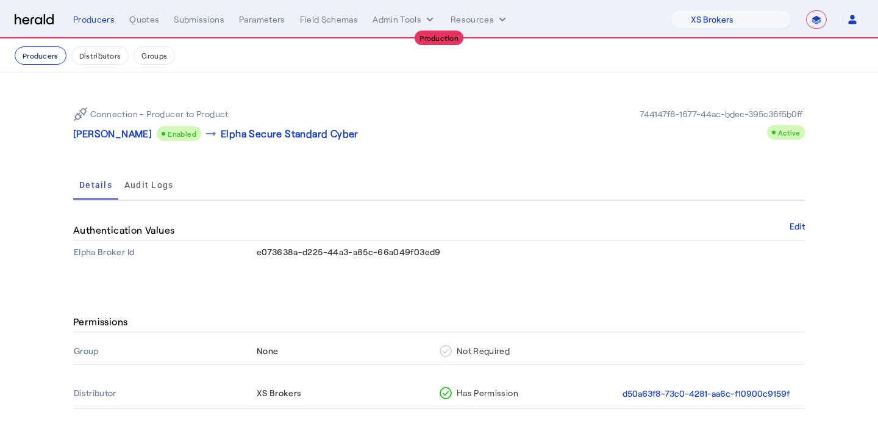
click at [51, 54] on button "Producers" at bounding box center [41, 55] width 52 height 18
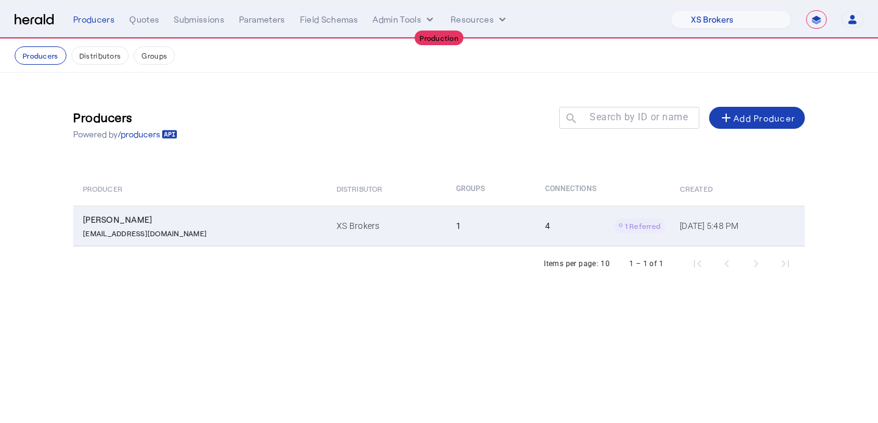
click at [468, 229] on td "1" at bounding box center [490, 226] width 89 height 40
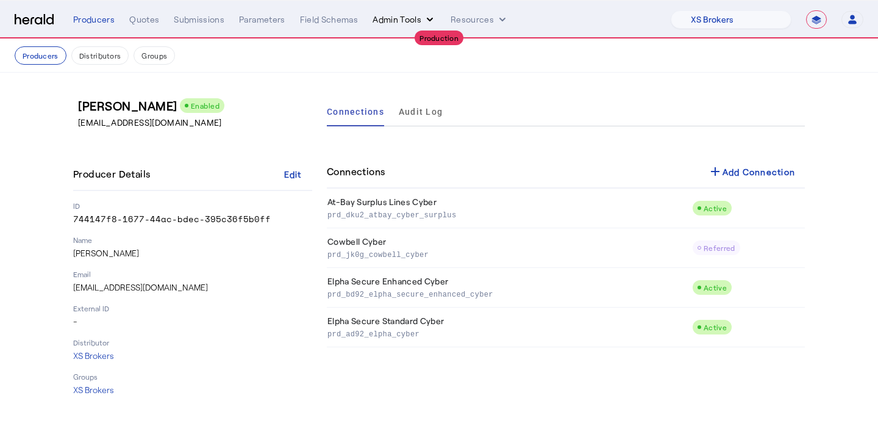
click at [400, 24] on button "Admin Tools" at bounding box center [404, 19] width 63 height 12
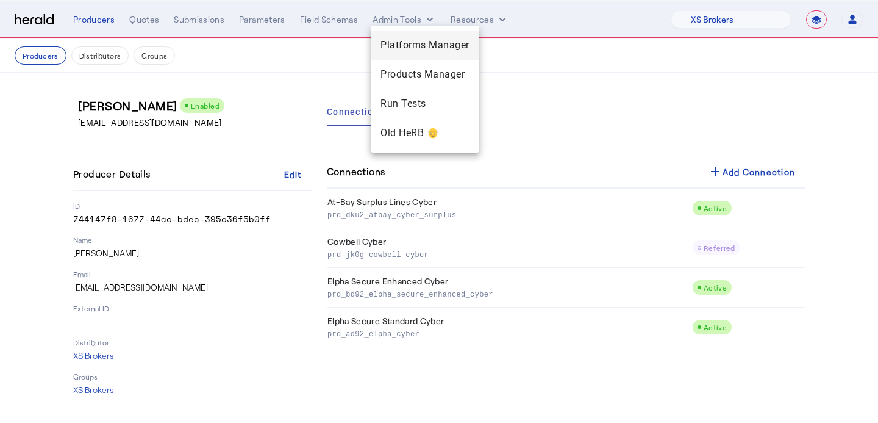
click at [399, 58] on div "Platforms Manager" at bounding box center [425, 44] width 109 height 29
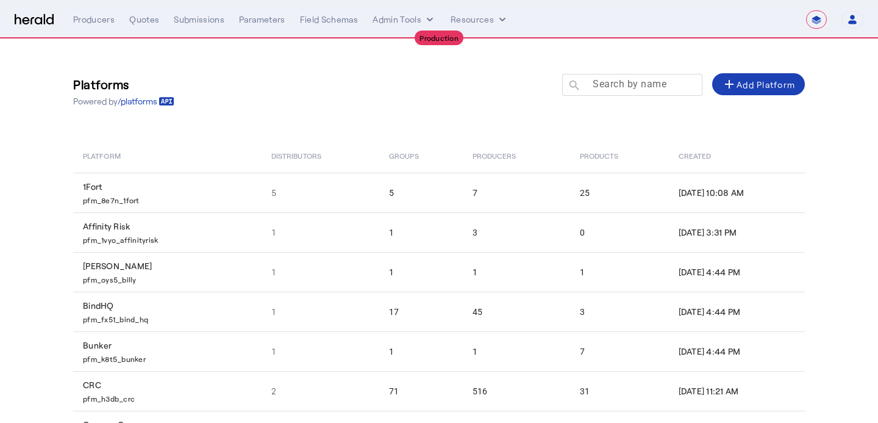
click at [625, 87] on mat-label "Search by name" at bounding box center [630, 84] width 74 height 12
click at [625, 87] on input "Search by name" at bounding box center [638, 84] width 110 height 15
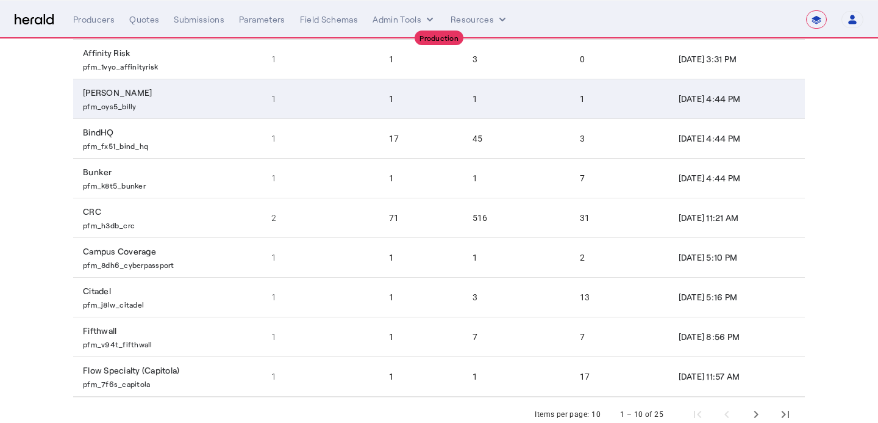
scroll to position [206, 0]
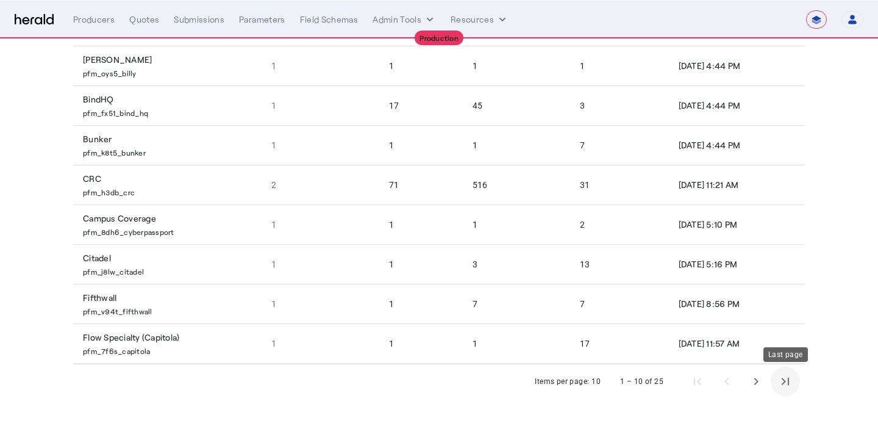
click at [781, 377] on span "Last page" at bounding box center [785, 381] width 29 height 29
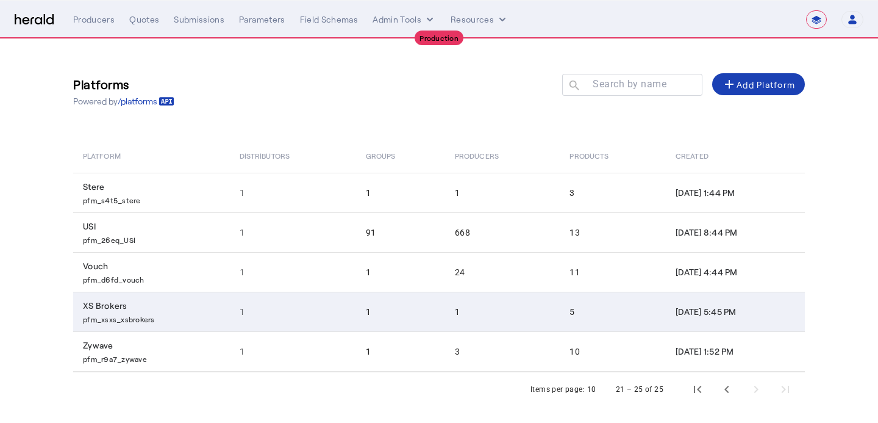
click at [606, 321] on td "5" at bounding box center [613, 312] width 106 height 40
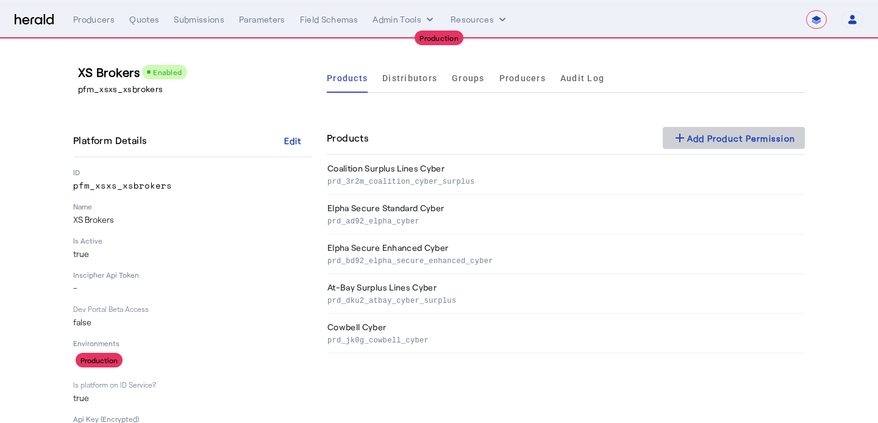
click at [688, 126] on span at bounding box center [734, 137] width 143 height 29
select select "pfm_xsxs_xsbrokers"
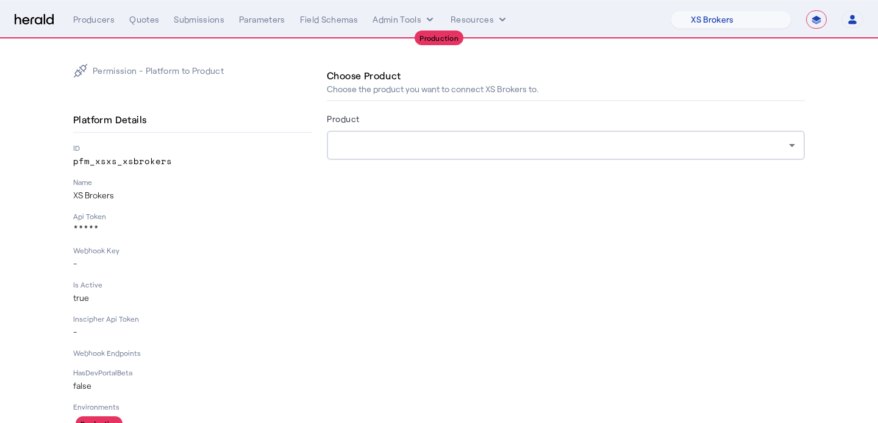
click at [515, 152] on div at bounding box center [563, 145] width 453 height 15
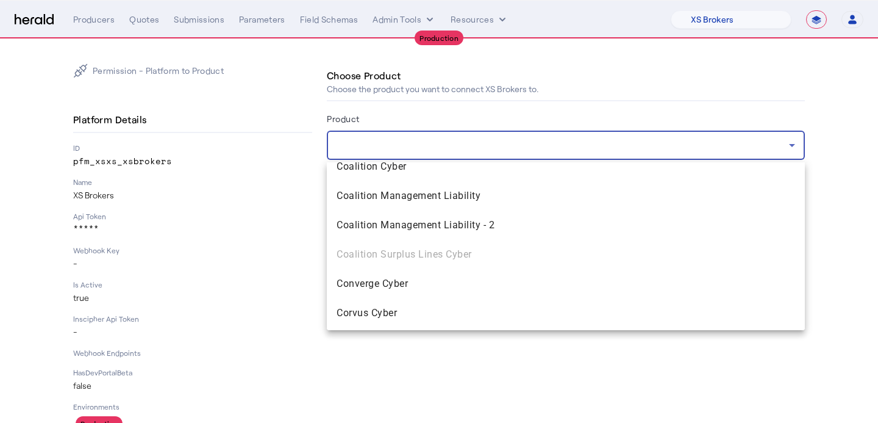
scroll to position [768, 0]
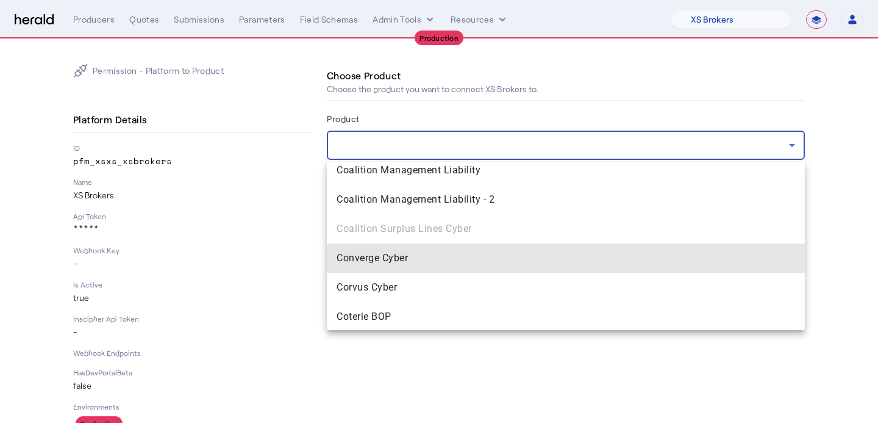
click at [448, 259] on span "Converge Cyber" at bounding box center [566, 258] width 459 height 15
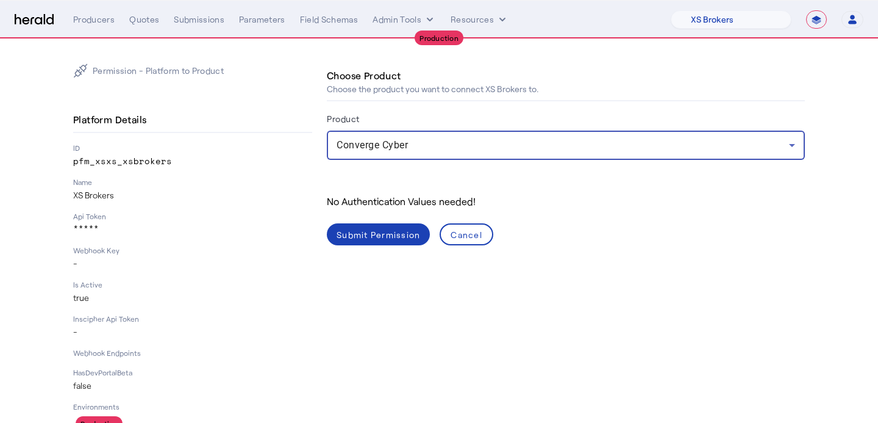
click at [389, 228] on div "Submit Permission" at bounding box center [379, 234] width 84 height 13
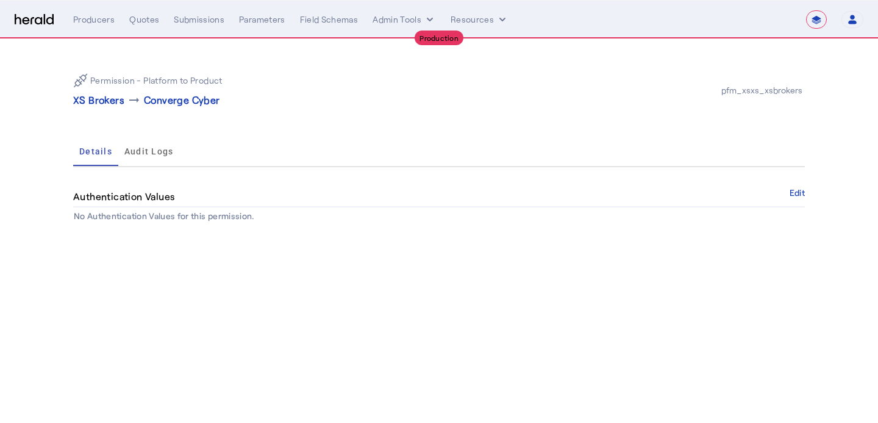
click at [103, 103] on p "XS Brokers" at bounding box center [98, 100] width 51 height 15
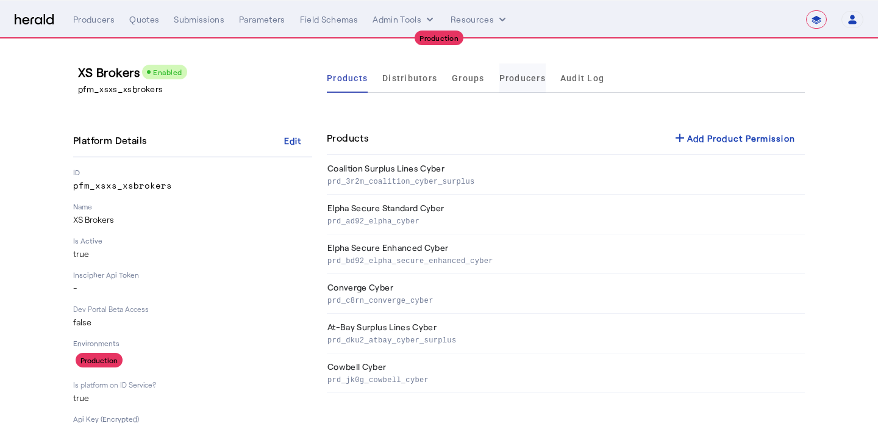
click at [509, 85] on span "Producers" at bounding box center [522, 77] width 46 height 29
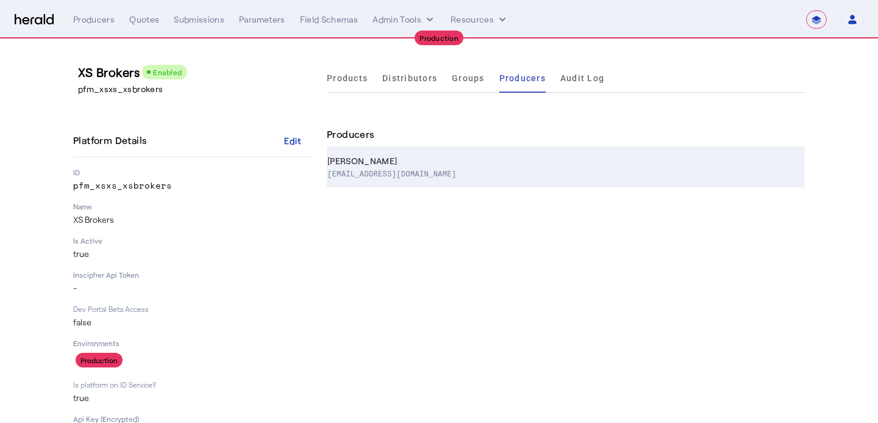
click at [487, 153] on th "Scott Burns sburns@xsbrokers.com" at bounding box center [566, 168] width 478 height 40
select select "pfm_xsxs_xsbrokers"
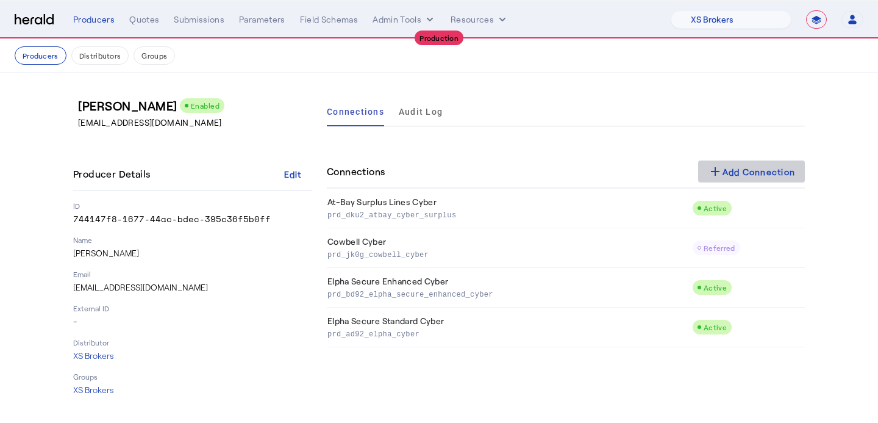
click at [744, 157] on span at bounding box center [751, 171] width 107 height 29
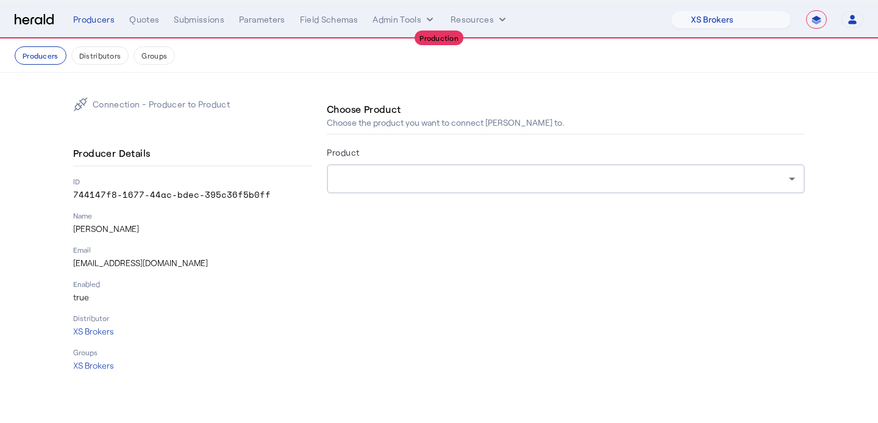
click at [485, 171] on div at bounding box center [563, 178] width 453 height 15
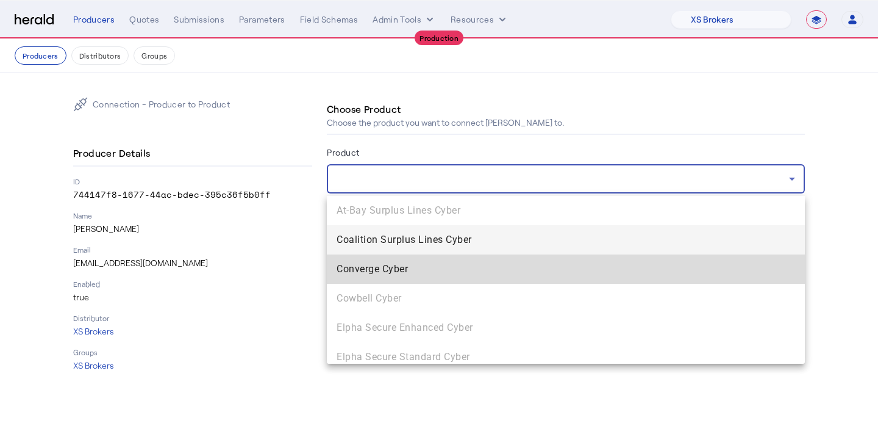
click at [468, 271] on span "Converge Cyber" at bounding box center [566, 269] width 459 height 15
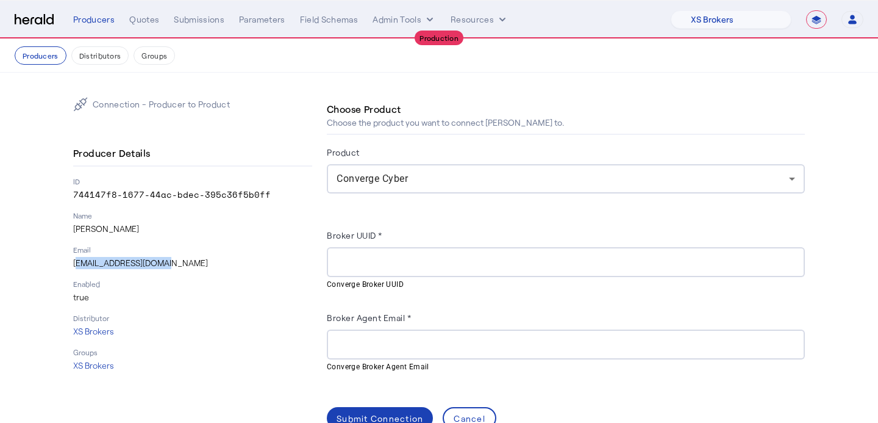
drag, startPoint x: 171, startPoint y: 258, endPoint x: 73, endPoint y: 263, distance: 97.7
click at [73, 262] on p "sburns@xsbrokers.com" at bounding box center [192, 263] width 239 height 12
copy p "sburns@xsbrokers.com"
click at [359, 331] on div at bounding box center [566, 344] width 459 height 30
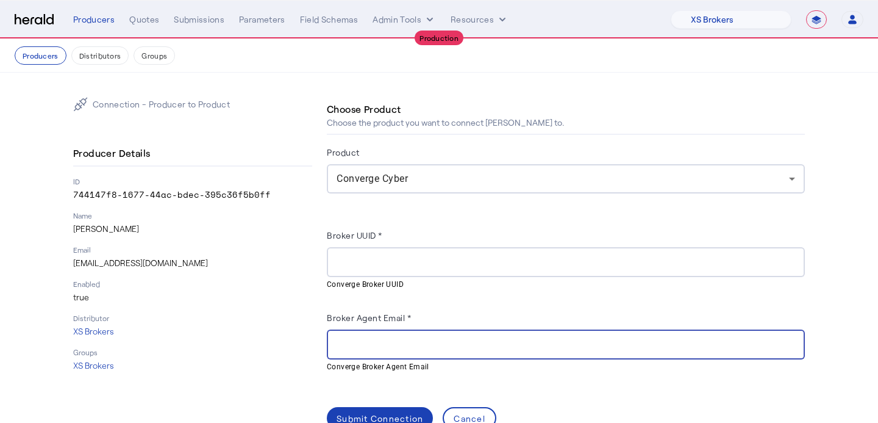
paste input "**********"
type input "**********"
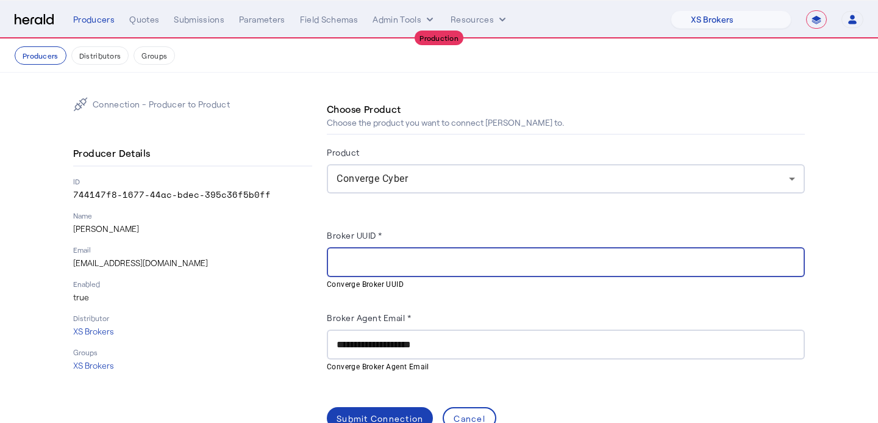
click at [488, 259] on input "Broker UUID *" at bounding box center [566, 262] width 459 height 15
paste input "**********"
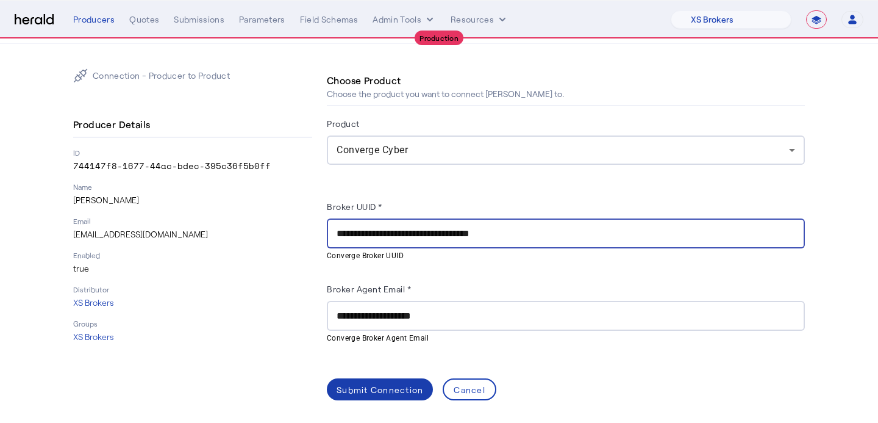
type input "**********"
click at [370, 378] on span at bounding box center [380, 388] width 106 height 29
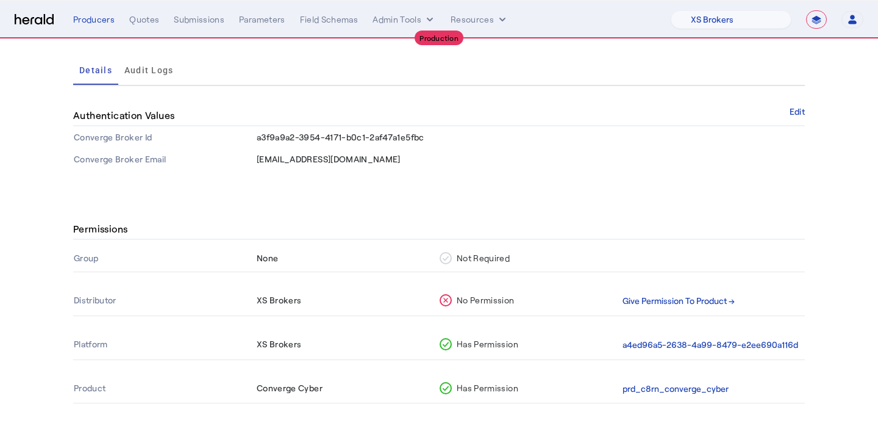
scroll to position [134, 0]
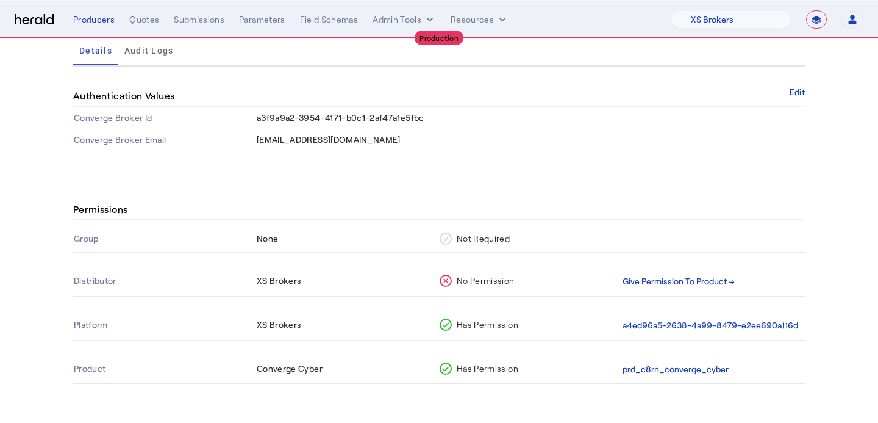
click at [671, 292] on th "Give Permission To Product →" at bounding box center [713, 281] width 183 height 29
click at [679, 285] on button "Give Permission To Product →" at bounding box center [679, 281] width 112 height 14
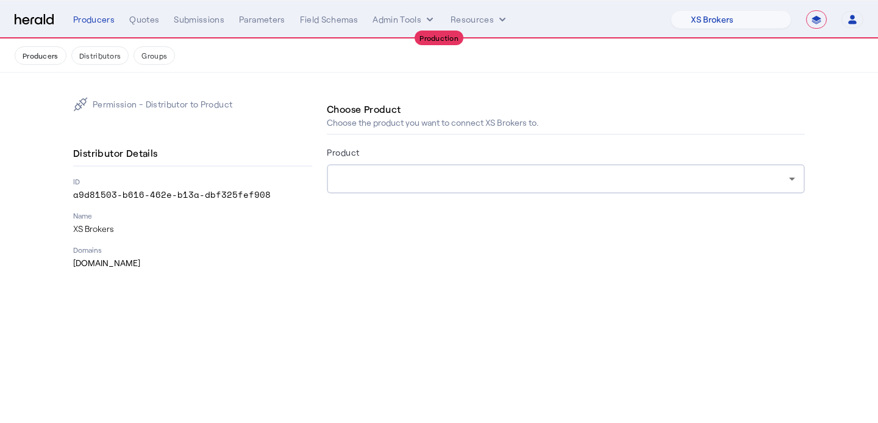
click at [377, 164] on div at bounding box center [566, 178] width 459 height 29
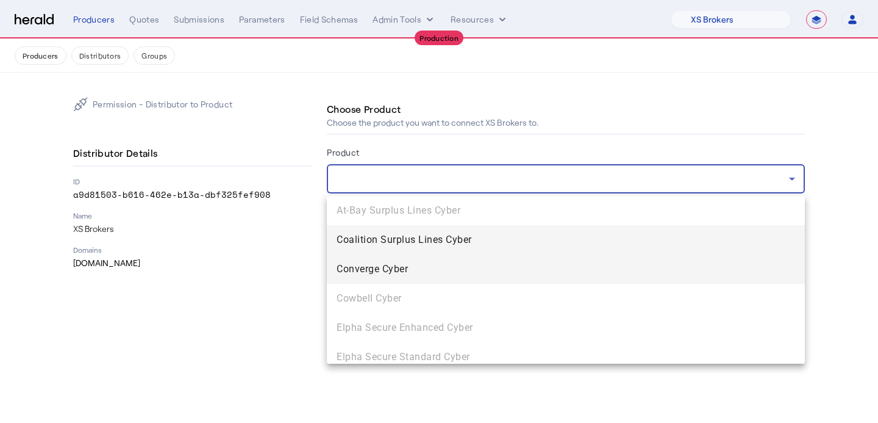
click at [387, 263] on span "Converge Cyber" at bounding box center [566, 269] width 459 height 15
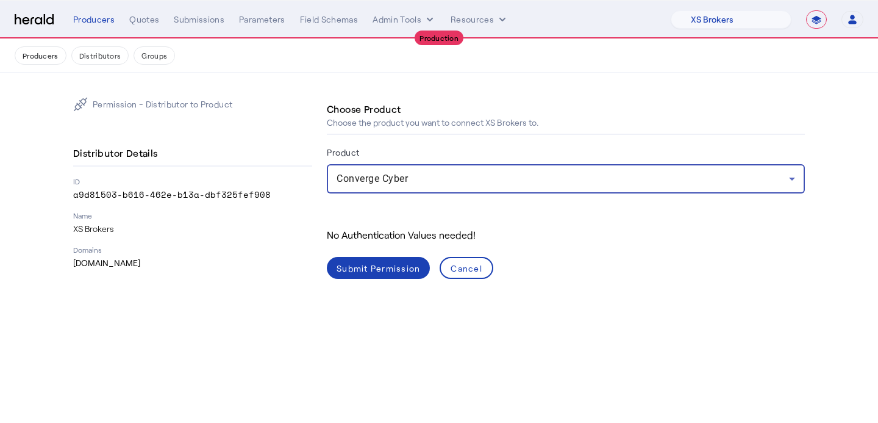
click at [387, 263] on div "Submit Permission" at bounding box center [379, 268] width 84 height 13
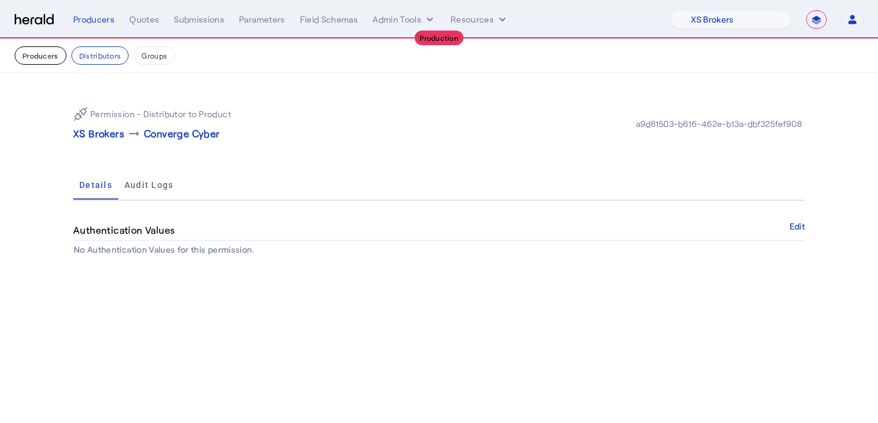
click at [52, 62] on button "Producers" at bounding box center [41, 55] width 52 height 18
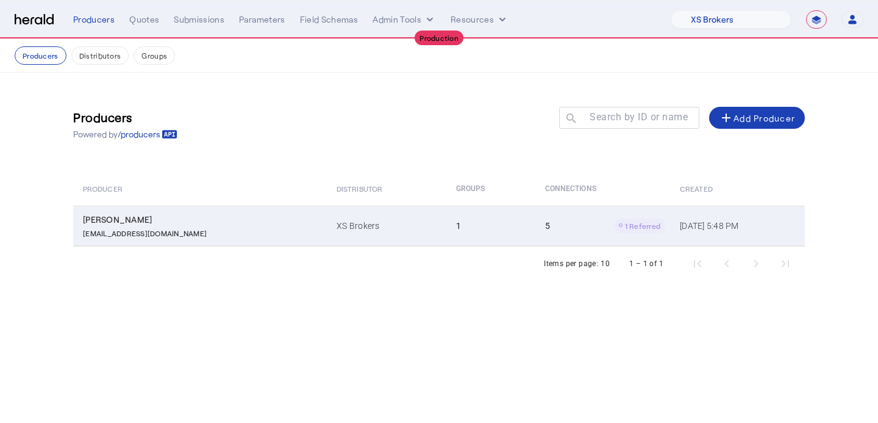
click at [354, 238] on td "XS Brokers" at bounding box center [387, 226] width 120 height 40
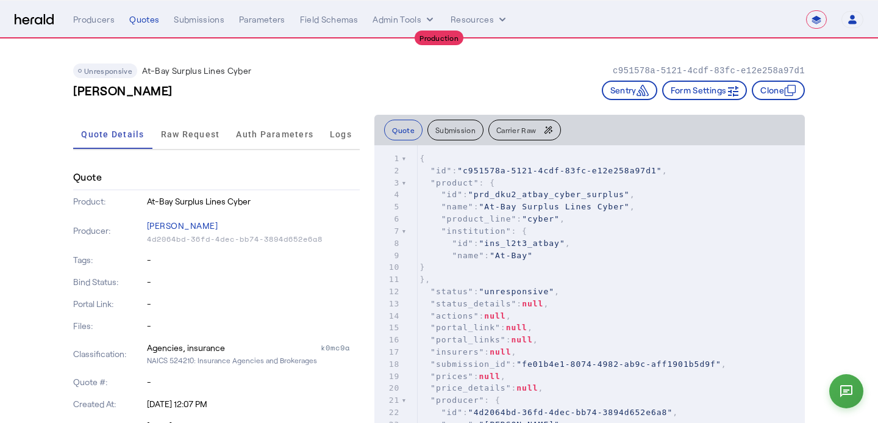
select select "**********"
